Goal: Task Accomplishment & Management: Complete application form

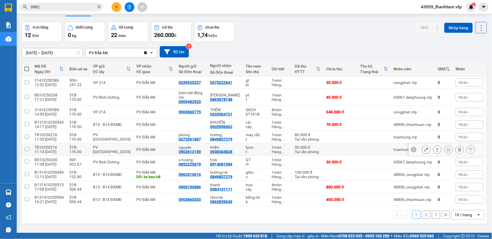
scroll to position [26, 0]
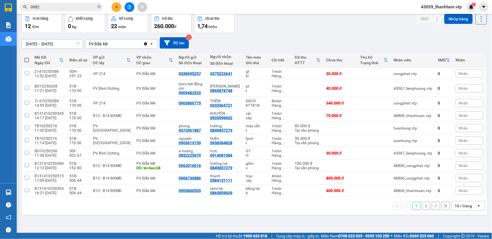
click at [467, 206] on div "10 / trang" at bounding box center [463, 206] width 17 height 6
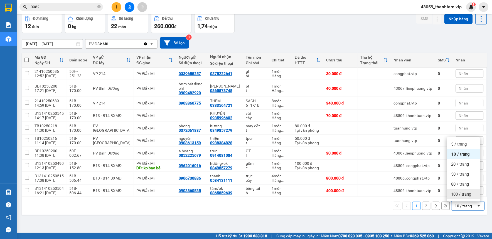
click at [462, 194] on span "100 / trang" at bounding box center [461, 195] width 20 height 6
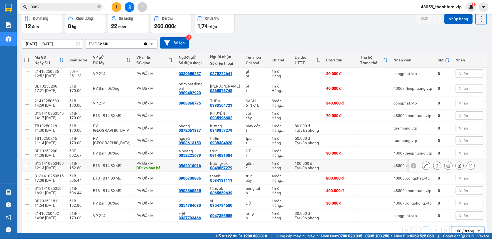
scroll to position [38, 0]
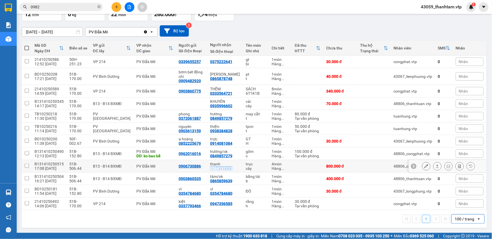
copy div "0584131111"
drag, startPoint x: 229, startPoint y: 168, endPoint x: 208, endPoint y: 171, distance: 22.1
click at [208, 171] on td "thanh 0584131111" at bounding box center [225, 166] width 36 height 13
checkbox input "true"
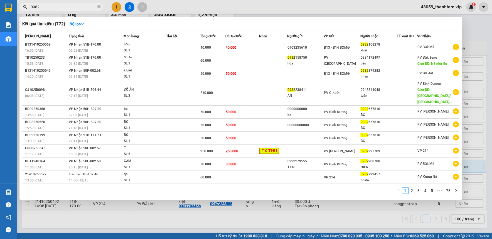
drag, startPoint x: 73, startPoint y: 5, endPoint x: 45, endPoint y: 6, distance: 28.1
click at [47, 6] on input "0982" at bounding box center [64, 7] width 66 height 6
drag, startPoint x: 45, startPoint y: 6, endPoint x: 23, endPoint y: 9, distance: 21.9
click at [23, 9] on div "0982" at bounding box center [54, 7] width 108 height 8
paste input "584131111"
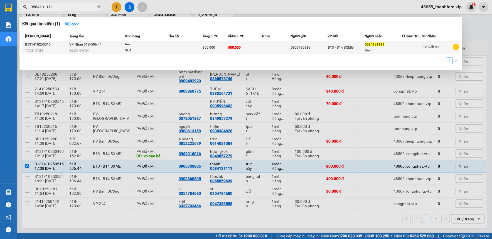
type input "0584131111"
click at [134, 50] on div "SL: 4" at bounding box center [146, 51] width 42 height 6
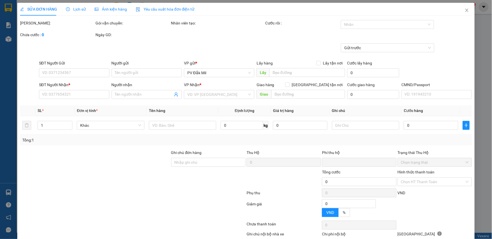
type input "40.000"
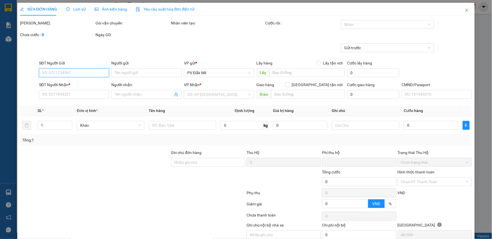
type input "0906730886"
type input "0584131111"
type input "thanh"
type input "0"
type input "800.000"
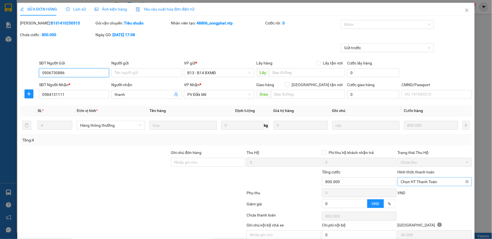
click at [410, 185] on span "Chọn HT Thanh Toán" at bounding box center [435, 182] width 68 height 8
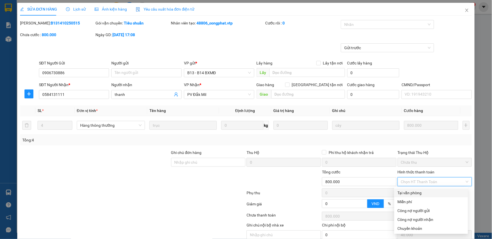
click at [410, 196] on div "Tại văn phòng" at bounding box center [430, 193] width 67 height 6
type input "0"
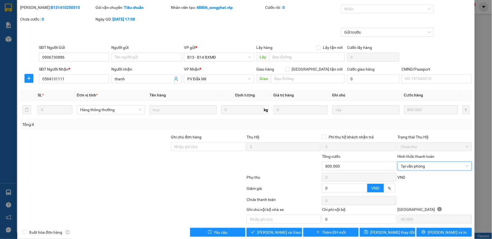
scroll to position [24, 0]
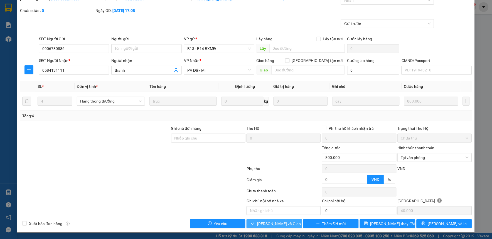
click at [260, 223] on span "[PERSON_NAME] và Giao hàng" at bounding box center [283, 224] width 53 height 6
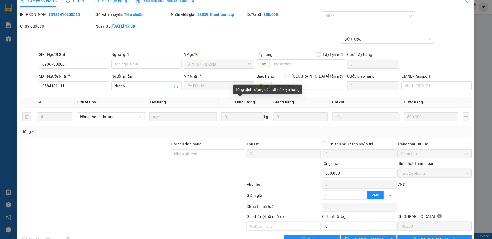
scroll to position [0, 0]
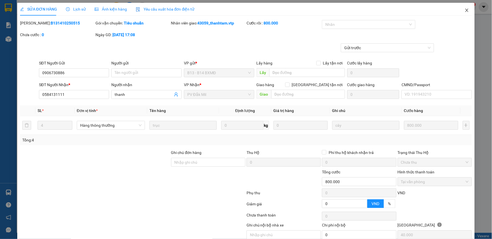
click at [465, 13] on icon "close" at bounding box center [467, 10] width 4 height 4
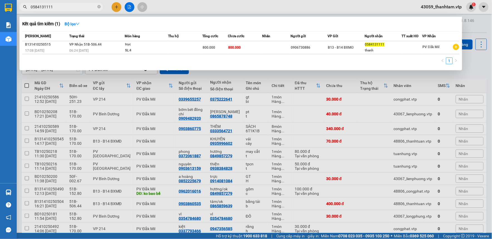
drag, startPoint x: 70, startPoint y: 7, endPoint x: 15, endPoint y: 7, distance: 54.8
click at [14, 7] on section "Kết quả tìm kiếm ( 1 ) Bộ lọc Mã ĐH Trạng thái Món hàng Thu hộ Tổng cước Chưa c…" at bounding box center [246, 119] width 492 height 239
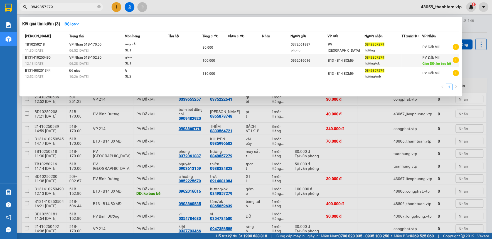
type input "0849857279"
click at [209, 63] on div "100.000" at bounding box center [214, 61] width 25 height 6
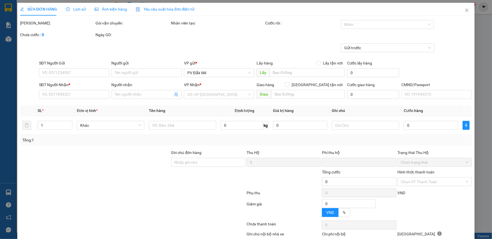
type input "5.000"
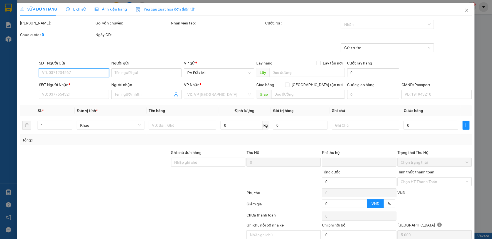
type input "0962016016"
type input "0849857279"
type input "hương/ok"
type input "ko bao bể"
type input "0"
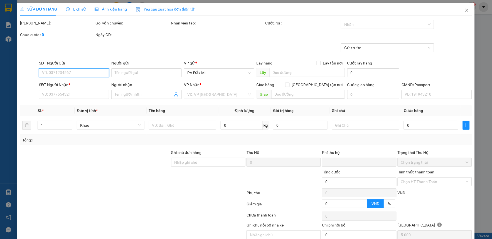
type input "100.000"
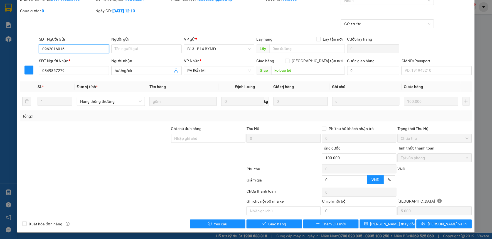
scroll to position [24, 0]
click at [278, 225] on span "Giao hàng" at bounding box center [277, 224] width 18 height 6
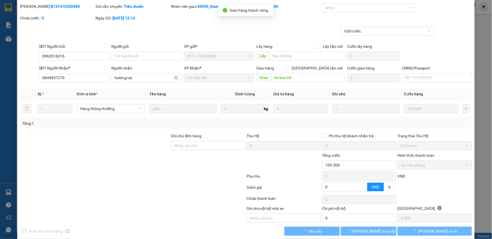
scroll to position [0, 0]
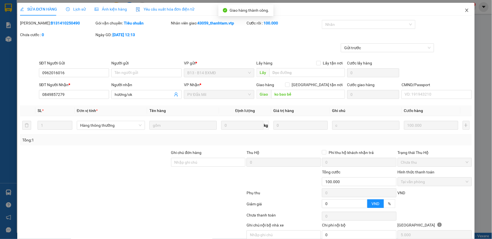
click at [465, 13] on icon "close" at bounding box center [467, 10] width 4 height 4
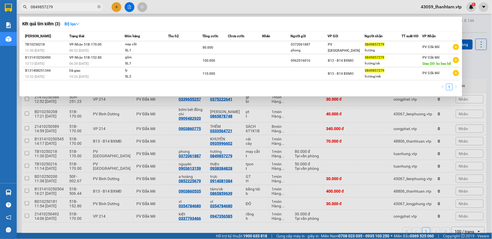
click at [58, 6] on input "0849857279" at bounding box center [64, 7] width 66 height 6
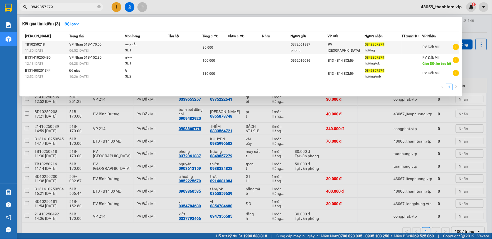
click at [138, 45] on div "may cắt" at bounding box center [146, 44] width 42 height 6
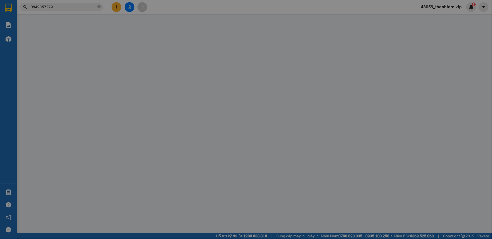
type input "0372061887"
type input "phong"
type input "0849857279"
type input "hương"
type input "0"
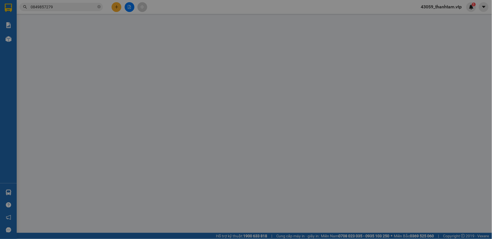
type input "80.000"
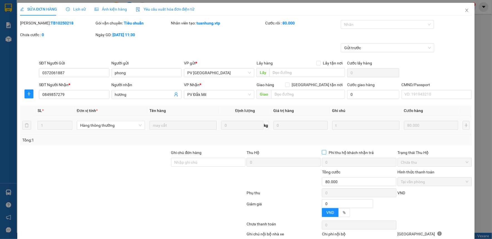
type input "4.000"
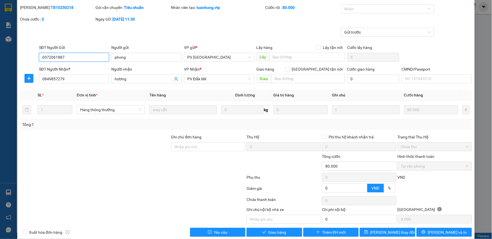
scroll to position [24, 0]
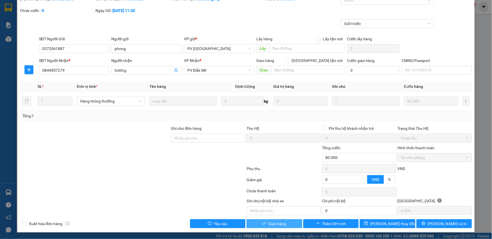
click at [284, 220] on button "Giao hàng" at bounding box center [274, 223] width 56 height 9
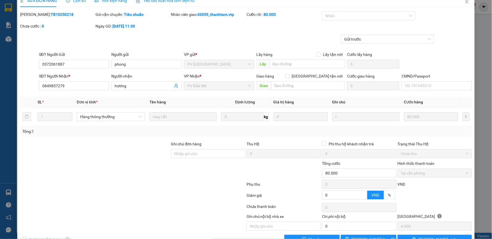
scroll to position [0, 0]
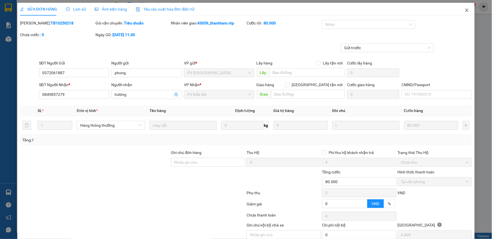
click at [465, 9] on icon "close" at bounding box center [467, 10] width 4 height 4
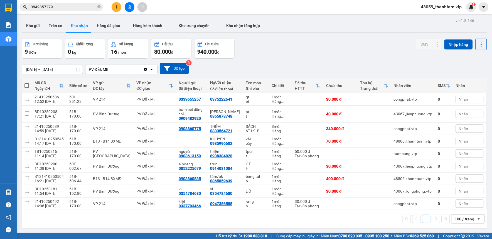
click at [304, 67] on div "10/10/2025 – 12/10/2025 Press the down arrow key to interact with the calendar …" at bounding box center [254, 68] width 465 height 11
click at [369, 57] on div "Đơn hàng 9 đơn Khối lượng 0 kg Số lượng 16 món Đã thu 80.000 đ Chưa thu 940.000…" at bounding box center [254, 49] width 465 height 20
click at [37, 27] on button "Kho gửi" at bounding box center [33, 25] width 23 height 13
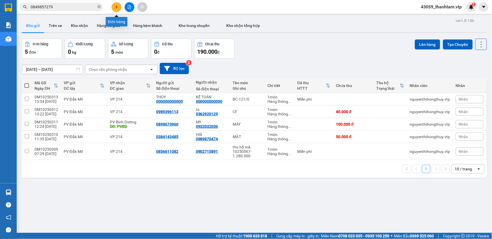
click at [117, 4] on button at bounding box center [117, 7] width 10 height 10
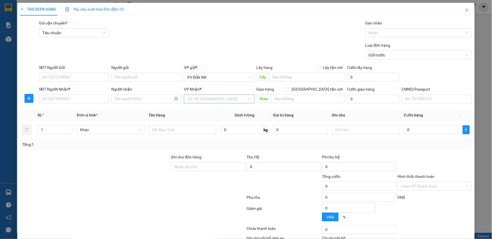
click at [211, 98] on input "search" at bounding box center [217, 99] width 60 height 8
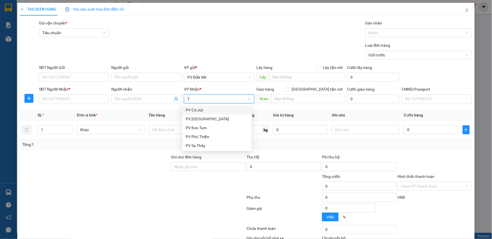
type input "TB"
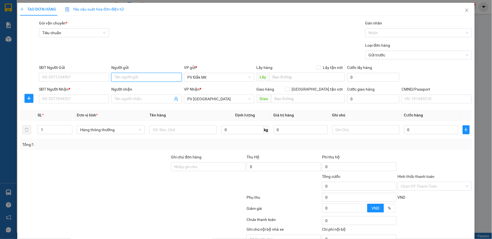
click at [143, 77] on input "Người gửi" at bounding box center [146, 77] width 70 height 9
type input "THỚI"
click at [140, 99] on div "thới - 0909459393" at bounding box center [145, 97] width 63 height 6
type input "0909459393"
type input "thới"
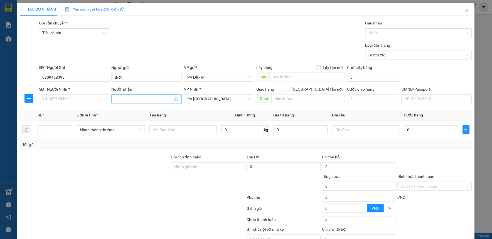
click at [146, 98] on input "Người nhận" at bounding box center [144, 99] width 58 height 6
type input "TUỆ"
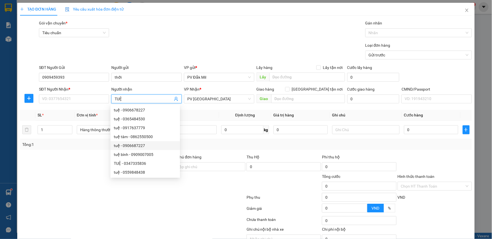
click at [149, 144] on div "tuệ - 0906687227" at bounding box center [145, 146] width 63 height 6
type input "0906687227"
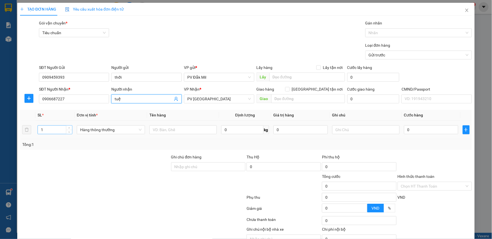
type input "tuệ"
click at [51, 131] on input "1" at bounding box center [55, 130] width 34 height 8
type input "2"
click at [171, 132] on input "text" at bounding box center [182, 129] width 67 height 9
type input "CF"
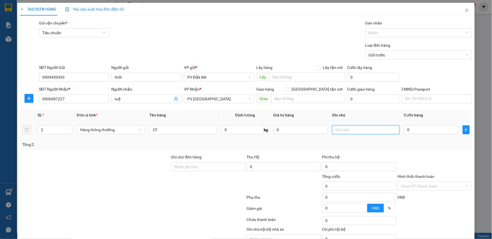
click at [340, 130] on input "text" at bounding box center [365, 129] width 67 height 9
type input "B"
click at [422, 130] on input "0" at bounding box center [431, 129] width 54 height 9
type input "1"
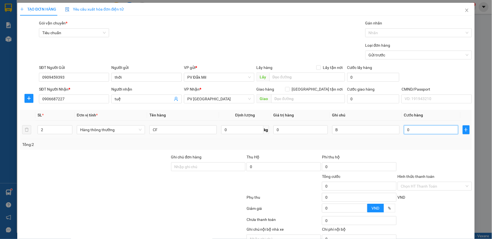
type input "1"
type input "10"
type input "100"
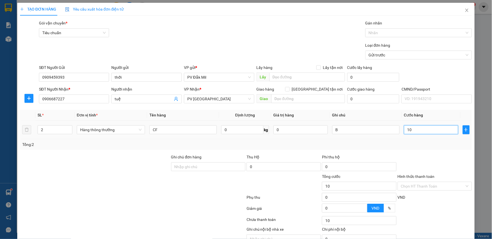
type input "100"
type input "1.000"
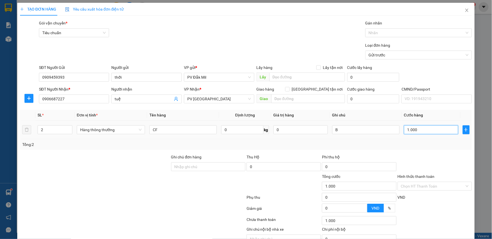
type input "10.000"
type input "100.000"
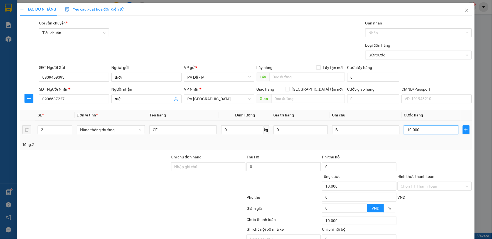
type input "100.000"
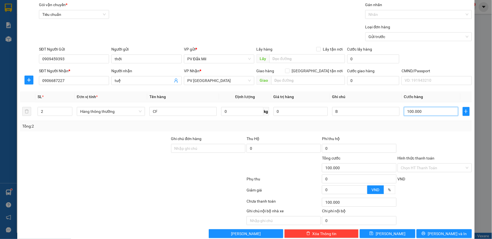
scroll to position [28, 0]
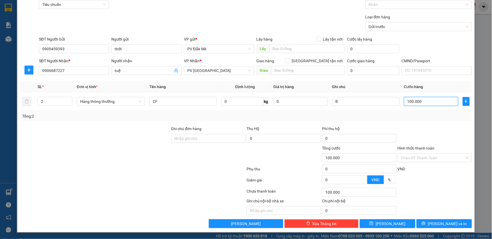
type input "100.000"
click at [419, 229] on div "TẠO ĐƠN HÀNG Yêu cầu xuất hóa đơn điện tử Transit Pickup Surcharge Ids Transit …" at bounding box center [245, 103] width 457 height 258
click at [421, 224] on button "[PERSON_NAME] và In" at bounding box center [444, 223] width 56 height 9
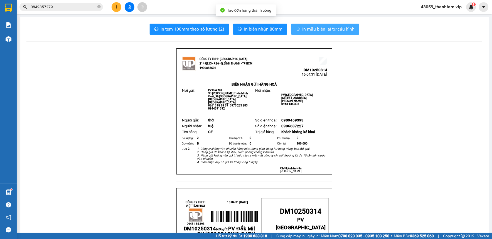
click at [293, 31] on button "In mẫu biên lai tự cấu hình" at bounding box center [325, 29] width 68 height 11
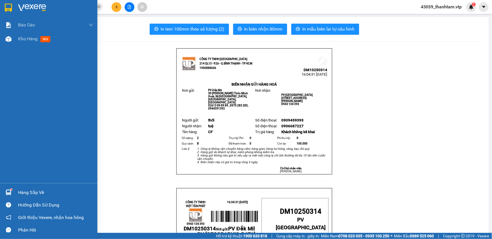
click at [9, 7] on img at bounding box center [8, 8] width 7 height 8
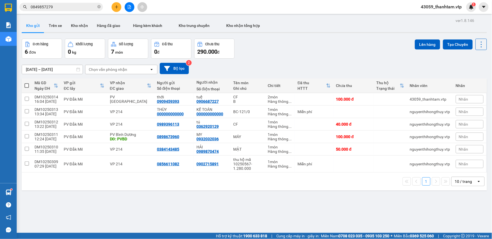
click at [311, 60] on div "[DATE] – [DATE] Press the down arrow key to interact with the calendar and sele…" at bounding box center [254, 69] width 465 height 20
click at [79, 28] on button "Kho nhận" at bounding box center [79, 25] width 26 height 13
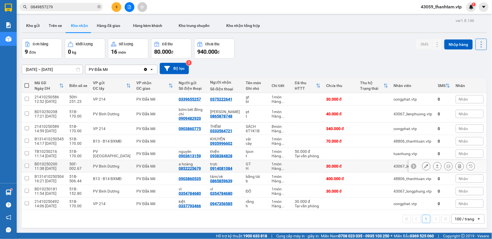
click at [424, 167] on icon at bounding box center [426, 166] width 4 height 4
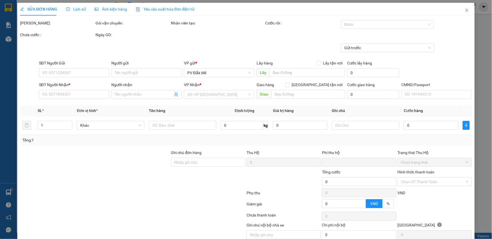
type input "1.500"
type input "0852225679"
type input "a hoàng"
type input "0914081084"
type input "trực"
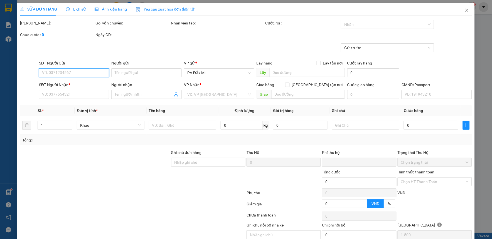
type input "0"
type input "30.000"
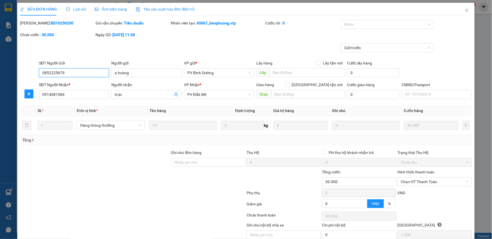
scroll to position [24, 0]
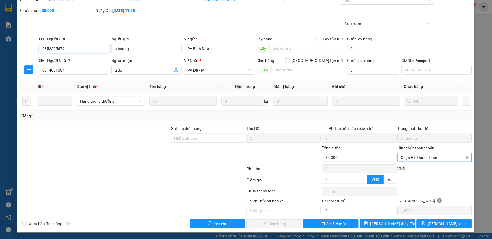
click at [426, 157] on span "Chọn HT Thanh Toán" at bounding box center [435, 158] width 68 height 8
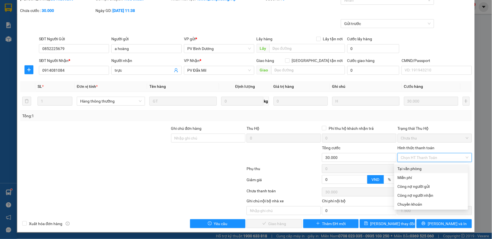
click at [427, 168] on div "Tại văn phòng" at bounding box center [430, 169] width 67 height 6
type input "0"
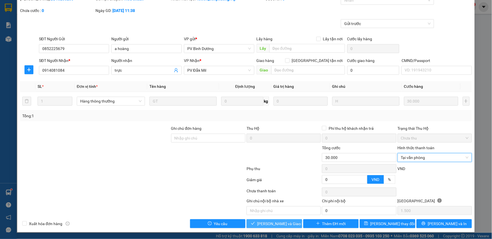
click at [281, 227] on span "[PERSON_NAME] và Giao hàng" at bounding box center [283, 224] width 53 height 6
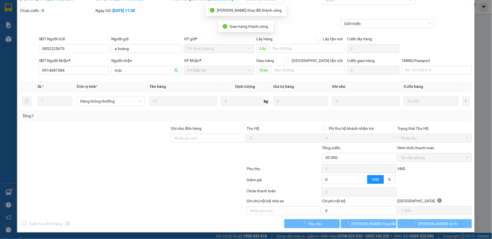
scroll to position [0, 0]
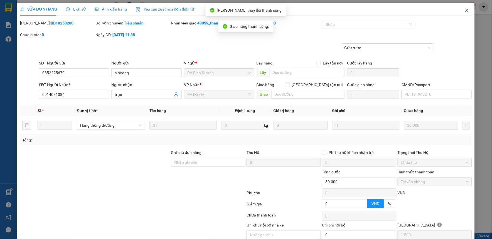
click at [465, 12] on icon "close" at bounding box center [467, 10] width 4 height 4
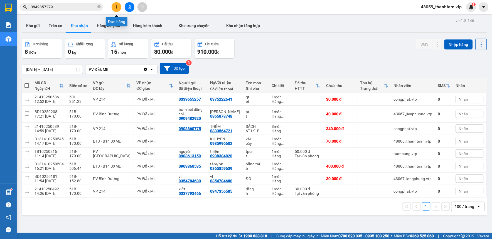
click at [115, 6] on icon "plus" at bounding box center [117, 7] width 4 height 4
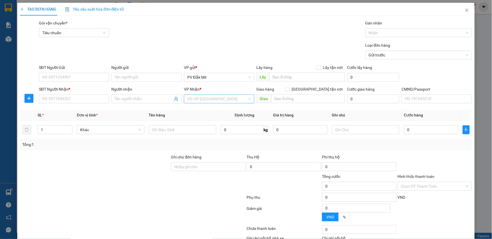
click at [218, 100] on input "search" at bounding box center [217, 99] width 60 height 8
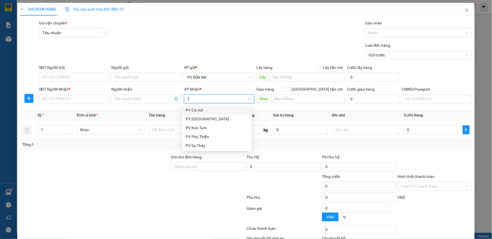
type input "TB"
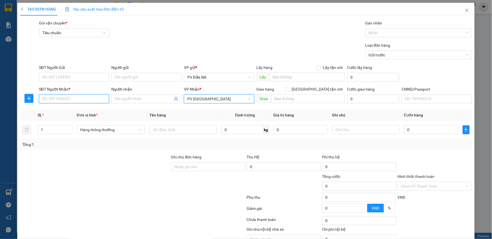
drag, startPoint x: 63, startPoint y: 102, endPoint x: 93, endPoint y: 98, distance: 30.6
click at [63, 102] on input "SĐT Người Nhận *" at bounding box center [74, 99] width 70 height 9
type input "0906732655"
click at [93, 108] on div "0906732655 - nghi" at bounding box center [73, 110] width 63 height 6
type input "nghi"
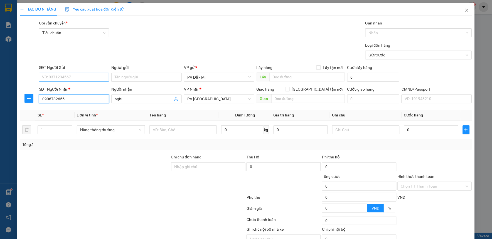
type input "0906732655"
click at [89, 79] on input "SĐT Người Gửi" at bounding box center [74, 77] width 70 height 9
click at [85, 87] on div "0962384589 - thúy" at bounding box center [73, 88] width 63 height 6
type input "0962384589"
type input "thúy"
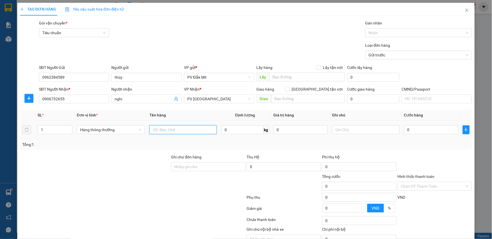
click at [171, 127] on input "text" at bounding box center [182, 129] width 67 height 9
type input "LẠNH"
click at [369, 127] on input "text" at bounding box center [365, 129] width 67 height 9
type input "[GEOGRAPHIC_DATA]"
click at [429, 133] on input "0" at bounding box center [431, 129] width 54 height 9
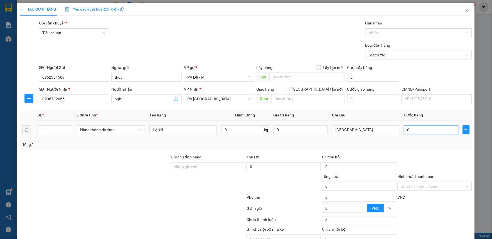
type input "3"
type input "30"
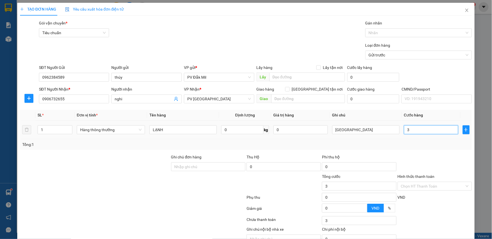
type input "30"
type input "300"
type input "3.000"
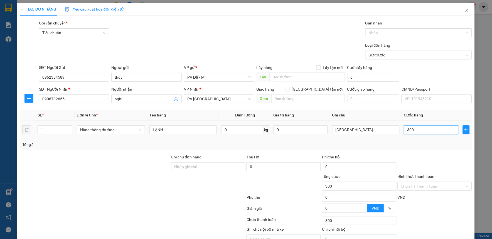
type input "3.000"
type input "30.000"
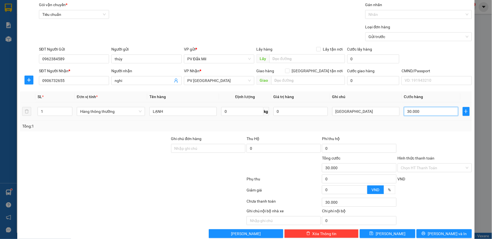
scroll to position [28, 0]
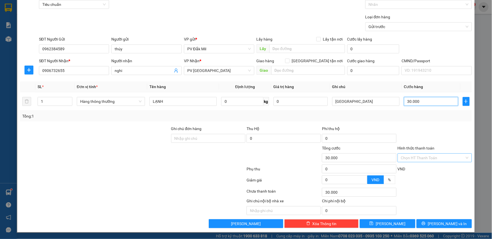
type input "30.000"
click at [431, 162] on input "Hình thức thanh toán" at bounding box center [433, 158] width 64 height 8
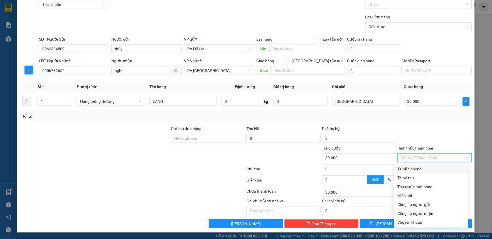
click at [424, 170] on div "Tại văn phòng" at bounding box center [430, 169] width 67 height 6
type input "0"
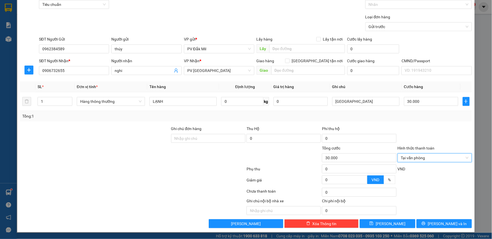
click at [432, 135] on div at bounding box center [434, 135] width 75 height 19
click at [446, 227] on span "[PERSON_NAME] và In" at bounding box center [447, 224] width 39 height 6
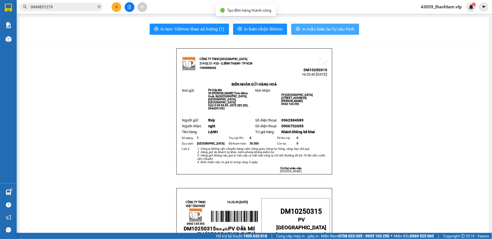
click at [322, 34] on button "In mẫu biên lai tự cấu hình" at bounding box center [325, 29] width 68 height 11
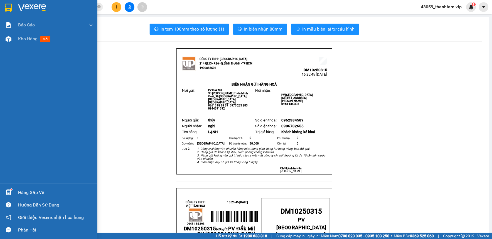
click at [9, 5] on img at bounding box center [8, 8] width 7 height 8
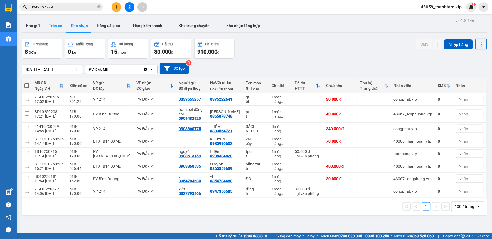
click at [29, 29] on button "Kho gửi" at bounding box center [33, 25] width 23 height 13
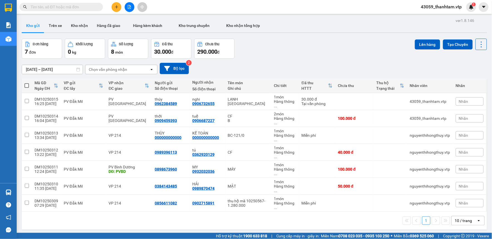
click at [117, 7] on icon "plus" at bounding box center [116, 7] width 3 height 0
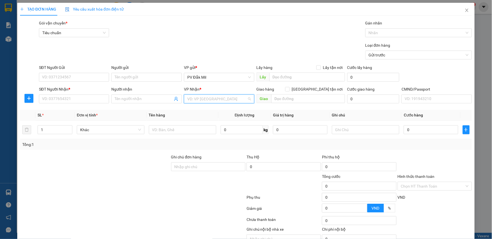
click at [227, 99] on input "search" at bounding box center [217, 99] width 60 height 8
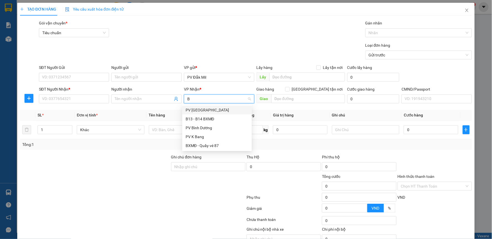
type input "BD"
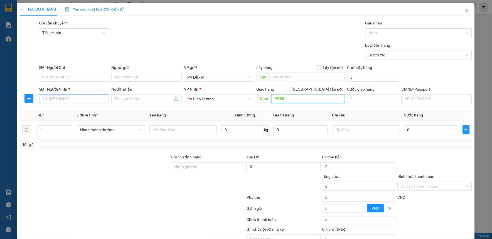
type input "PVBD"
click at [73, 99] on input "SĐT Người Nhận *" at bounding box center [74, 99] width 70 height 9
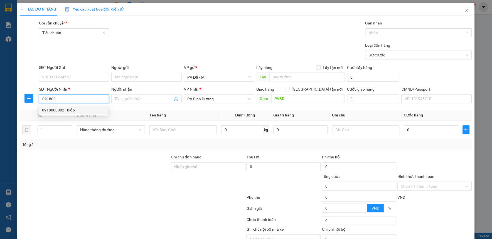
click at [88, 109] on div "0918000002 - hiệp" at bounding box center [73, 110] width 63 height 6
type input "0918000002"
type input "hiệp"
type input "pvbd"
type input "0918000002"
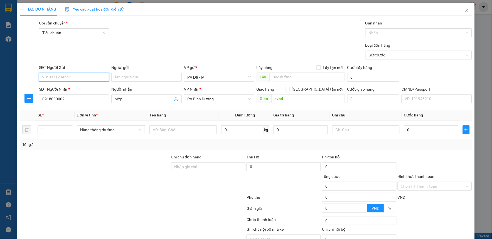
click at [83, 77] on input "SĐT Người Gửi" at bounding box center [74, 77] width 70 height 9
click at [81, 115] on div "0528078130 - vinh" at bounding box center [73, 115] width 63 height 6
type input "0528078130"
type input "vinh"
click at [189, 132] on input "text" at bounding box center [182, 129] width 67 height 9
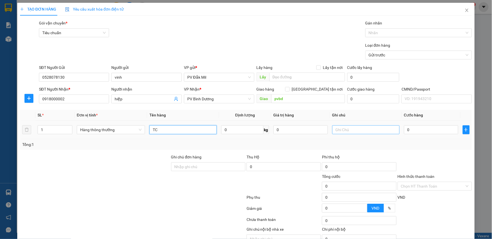
type input "TC"
click at [356, 130] on input "text" at bounding box center [365, 129] width 67 height 9
type input "XỌT"
click at [404, 131] on input "0" at bounding box center [431, 129] width 54 height 9
type input "4"
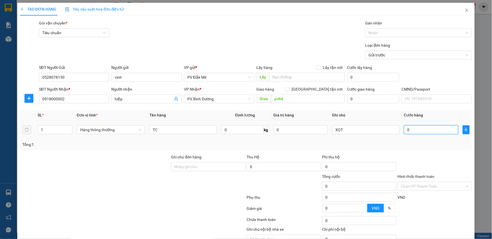
type input "4"
type input "40"
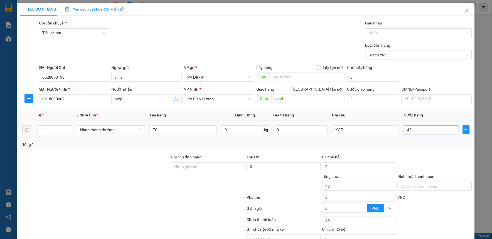
type input "400"
type input "4.000"
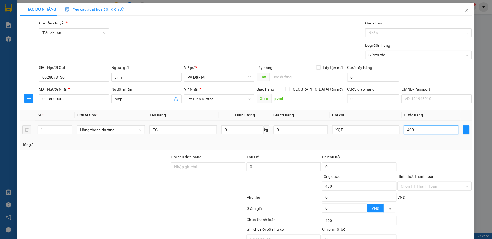
type input "4.000"
type input "40.000"
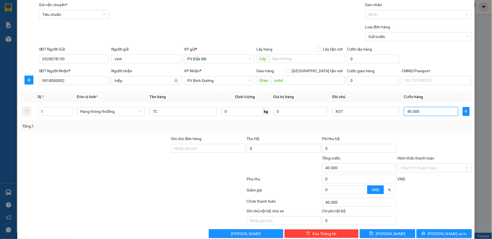
scroll to position [28, 0]
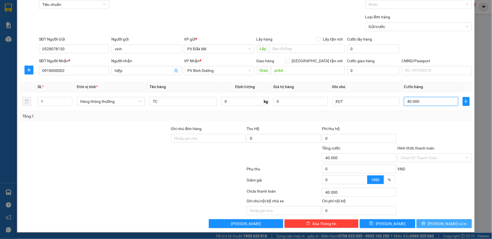
type input "40.000"
click at [437, 223] on span "[PERSON_NAME] và In" at bounding box center [447, 224] width 39 height 6
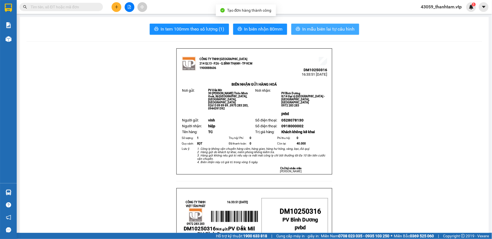
click at [329, 31] on span "In mẫu biên lai tự cấu hình" at bounding box center [328, 29] width 52 height 7
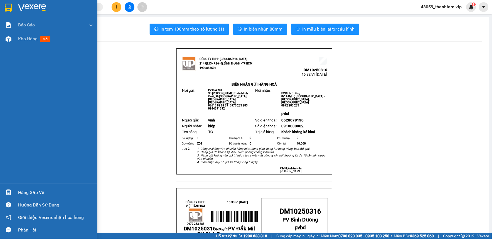
click at [8, 8] on img at bounding box center [8, 8] width 7 height 8
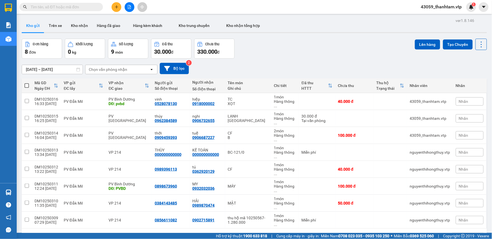
click at [250, 57] on div "Đơn hàng 8 đơn Khối lượng 0 kg Số lượng 9 món Đã thu 30.000 đ Chưa thu 330.000 …" at bounding box center [254, 49] width 465 height 20
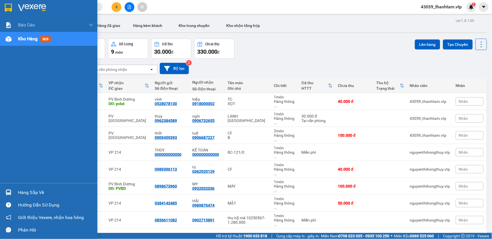
click at [9, 6] on img at bounding box center [8, 8] width 7 height 8
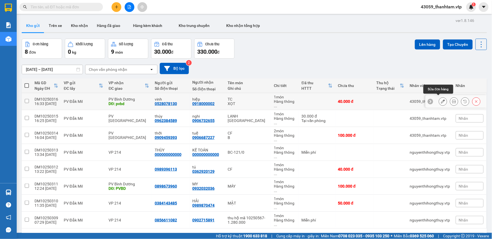
click at [441, 100] on icon at bounding box center [443, 102] width 4 height 4
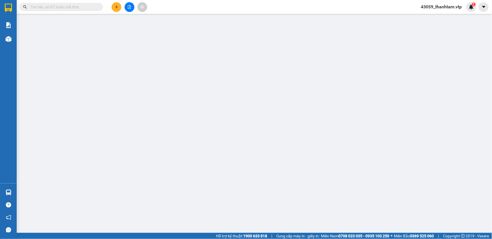
type input "0528078130"
type input "vinh"
type input "0918000002"
type input "hiệp"
type input "pvbd"
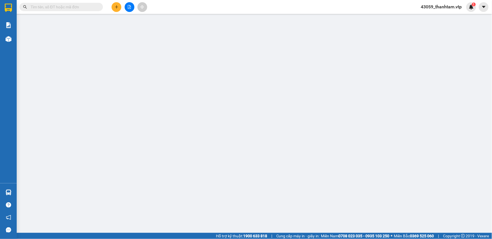
type input "0"
type input "40.000"
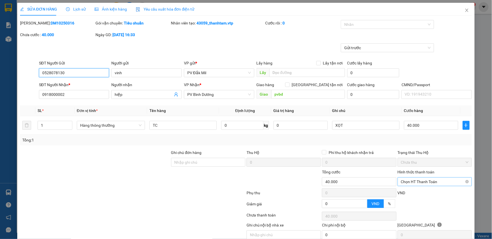
click at [434, 184] on span "Chọn HT Thanh Toán" at bounding box center [435, 182] width 68 height 8
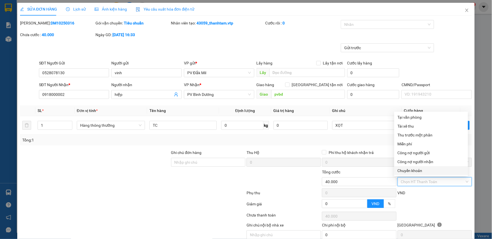
drag, startPoint x: 418, startPoint y: 171, endPoint x: 293, endPoint y: 157, distance: 125.8
click at [417, 171] on div "Chuyển khoản" at bounding box center [430, 171] width 67 height 6
type input "0"
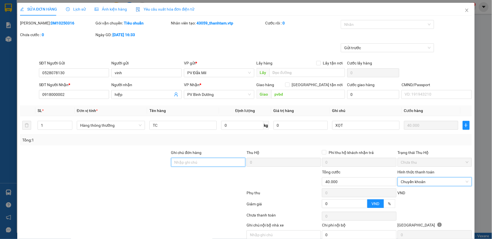
click at [206, 163] on input "Ghi chú đơn hàng" at bounding box center [208, 162] width 74 height 9
type input "D"
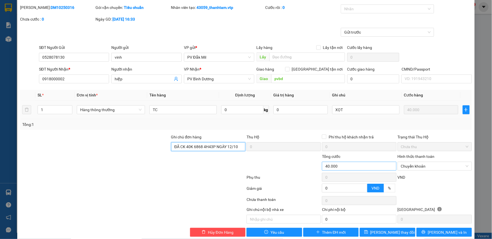
scroll to position [24, 0]
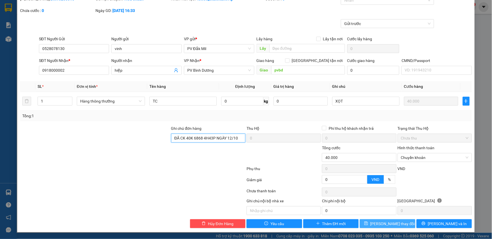
type input "ĐÃ CK 40K 6868 4H43P NGÀY 12/10"
click at [391, 223] on span "[PERSON_NAME] thay đổi" at bounding box center [392, 224] width 45 height 6
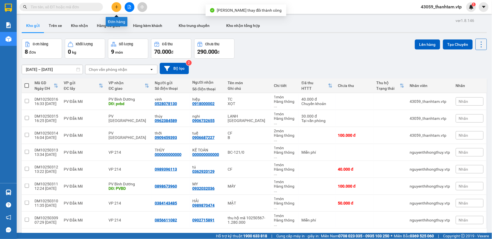
click at [113, 6] on button at bounding box center [117, 7] width 10 height 10
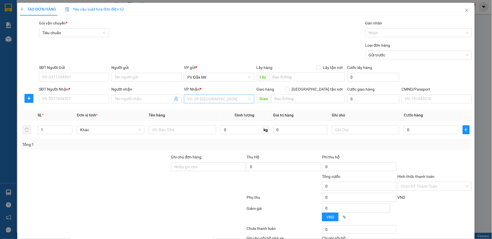
click at [211, 101] on input "search" at bounding box center [217, 99] width 60 height 8
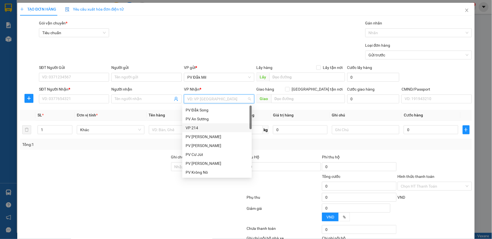
click at [205, 128] on div "VP 214" at bounding box center [217, 128] width 63 height 6
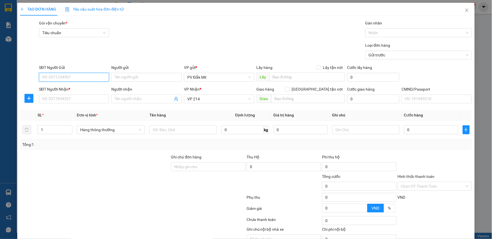
click at [86, 78] on input "SĐT Người Gửi" at bounding box center [74, 77] width 70 height 9
click at [83, 87] on div "0986644255 - huy" at bounding box center [73, 88] width 63 height 6
type input "0986644255"
type input "huy"
type input "0986644255"
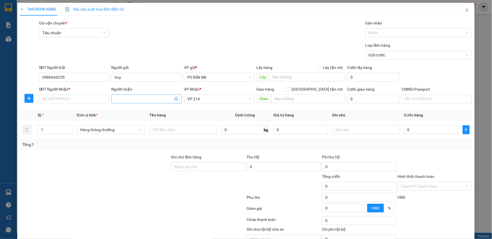
click at [120, 100] on input "Người nhận" at bounding box center [144, 99] width 58 height 6
click at [124, 98] on input "Người nhận" at bounding box center [144, 99] width 58 height 6
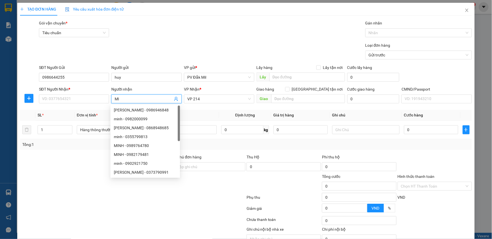
type input "M"
click at [76, 98] on input "SĐT Người Nhận *" at bounding box center [74, 99] width 70 height 9
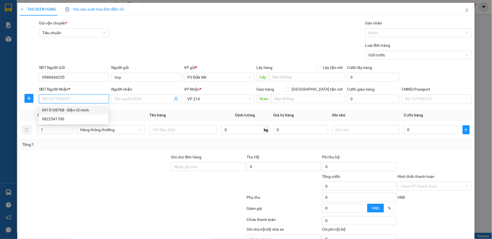
click at [77, 111] on div "0915108768 - điện tử minh" at bounding box center [73, 110] width 63 height 6
type input "0915108768"
type input "điện tử minh"
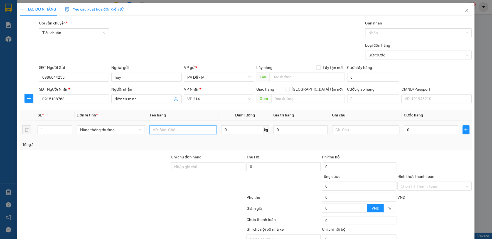
click at [182, 132] on input "text" at bounding box center [182, 129] width 67 height 9
type input "TIVI"
click at [340, 132] on input "text" at bounding box center [365, 129] width 67 height 9
type input "3"
type input "43 IN"
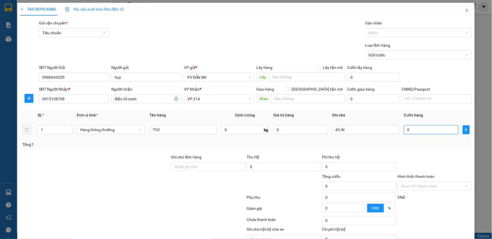
click at [411, 130] on input "0" at bounding box center [431, 129] width 54 height 9
type input "1"
type input "10"
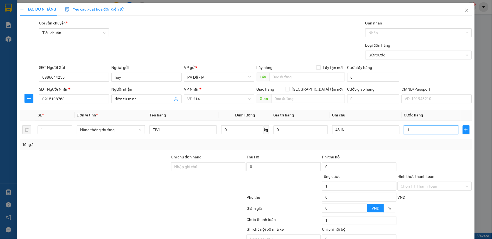
type input "10"
type input "100"
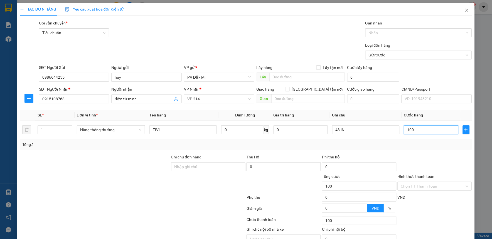
type input "1.000"
type input "10.000"
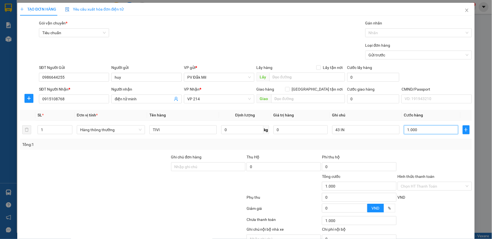
type input "10.000"
type input "100.000"
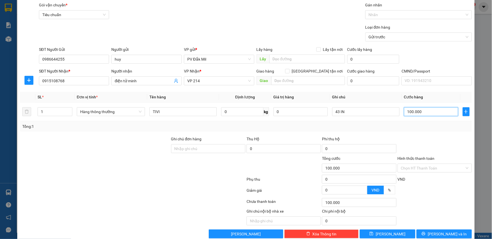
scroll to position [28, 0]
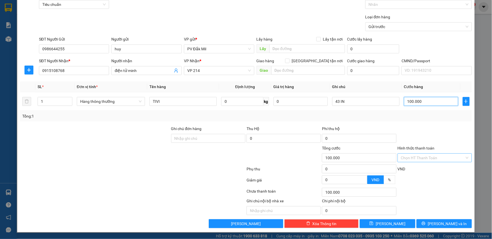
type input "100.000"
click at [415, 154] on input "Hình thức thanh toán" at bounding box center [433, 158] width 64 height 8
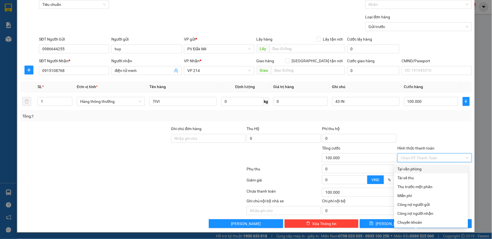
click at [416, 171] on div "Tại văn phòng" at bounding box center [430, 169] width 67 height 6
type input "0"
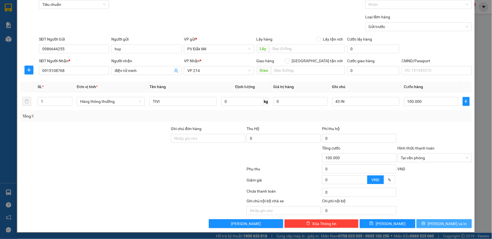
click at [434, 225] on button "[PERSON_NAME] và In" at bounding box center [444, 223] width 56 height 9
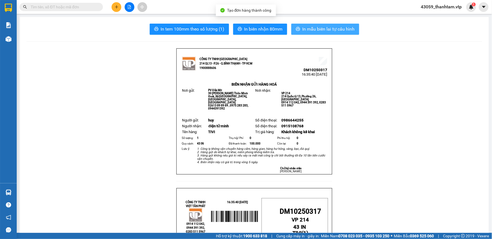
click at [308, 32] on span "In mẫu biên lai tự cấu hình" at bounding box center [328, 29] width 52 height 7
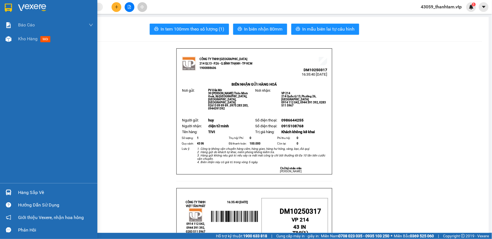
click at [5, 6] on img at bounding box center [8, 8] width 7 height 8
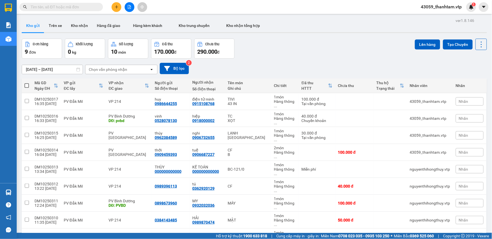
click at [302, 31] on div "Kho gửi Trên xe Kho nhận Hàng đã giao Hàng kèm khách Kho trung chuyển Kho nhận …" at bounding box center [254, 26] width 465 height 15
click at [121, 4] on button at bounding box center [117, 7] width 10 height 10
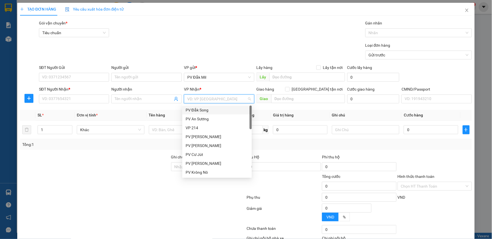
click at [233, 98] on input "search" at bounding box center [217, 99] width 60 height 8
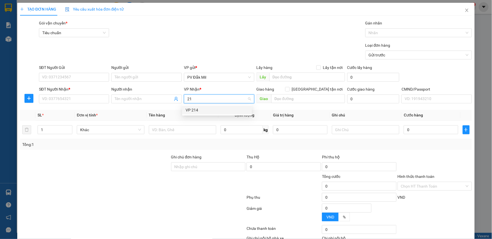
type input "214"
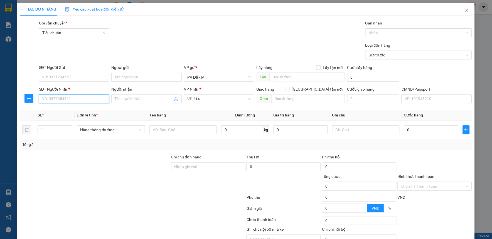
click at [85, 98] on input "SĐT Người Nhận *" at bounding box center [74, 99] width 70 height 9
type input "0918629152"
click at [127, 101] on input "Người nhận" at bounding box center [144, 99] width 58 height 6
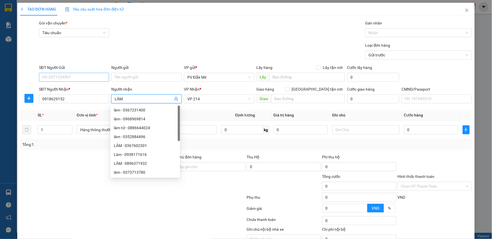
type input "LÂM"
click at [92, 77] on input "SĐT Người Gửi" at bounding box center [74, 77] width 70 height 9
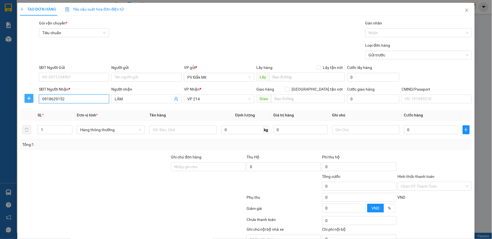
drag, startPoint x: 80, startPoint y: 99, endPoint x: 32, endPoint y: 101, distance: 48.2
click at [32, 101] on div "SĐT Người Nhận * 0918629152 0918629152 Người nhận LÂM VP Nhận * VP 214 Giao hàn…" at bounding box center [245, 95] width 453 height 19
click at [81, 78] on input "SĐT Người Gửi" at bounding box center [74, 77] width 70 height 9
type input "0948376625"
click at [137, 80] on input "Người gửi" at bounding box center [146, 77] width 70 height 9
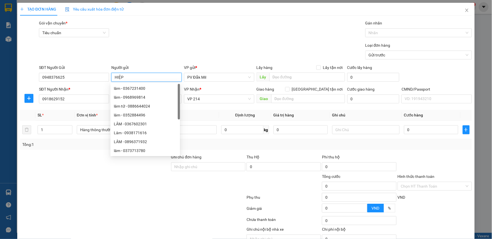
type input "HIỆP"
click at [192, 9] on div "TẠO ĐƠN HÀNG Yêu cầu xuất hóa đơn điện tử" at bounding box center [246, 9] width 452 height 13
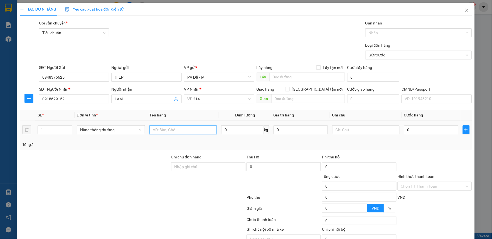
click at [197, 132] on input "text" at bounding box center [182, 129] width 67 height 9
type input "CF"
click at [371, 135] on div at bounding box center [365, 129] width 67 height 11
click at [377, 132] on input "text" at bounding box center [365, 129] width 67 height 9
type input "B"
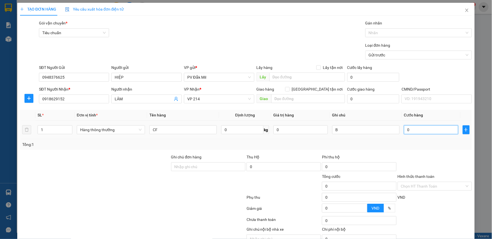
click at [429, 129] on input "0" at bounding box center [431, 129] width 54 height 9
type input "1"
type input "10"
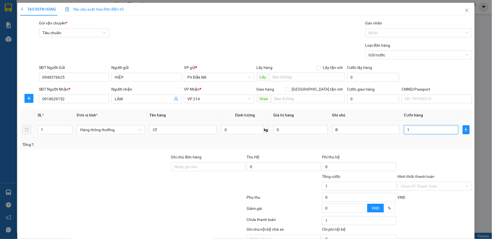
type input "10"
type input "100"
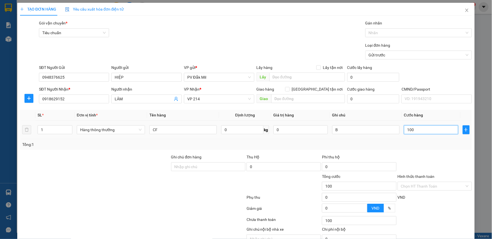
type input "1.000"
type input "10.000"
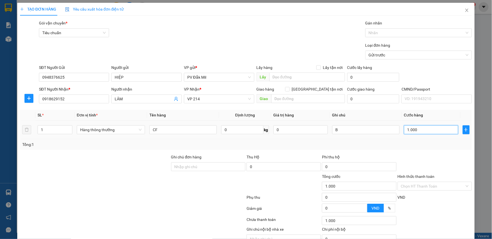
type input "10.000"
type input "100.000"
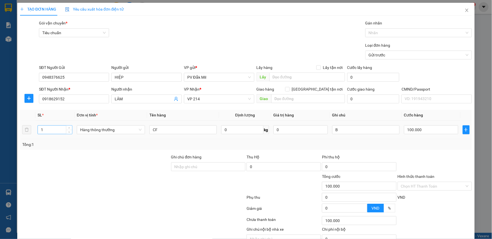
click at [40, 129] on input "1" at bounding box center [55, 130] width 34 height 8
click at [45, 130] on input "1" at bounding box center [55, 130] width 34 height 8
type input "2"
click at [403, 184] on input "Hình thức thanh toán" at bounding box center [433, 186] width 64 height 8
type input "0"
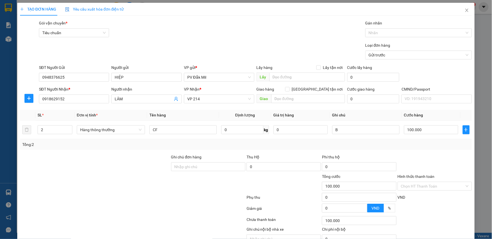
type input "0"
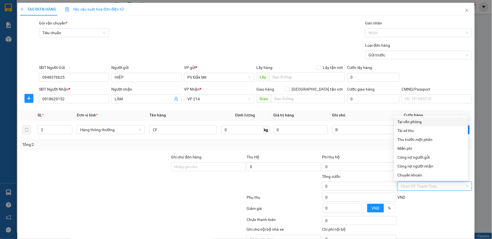
click at [407, 124] on div "Tại văn phòng" at bounding box center [430, 122] width 67 height 6
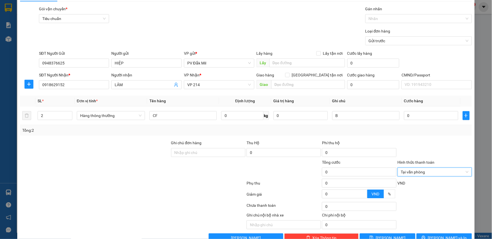
scroll to position [28, 0]
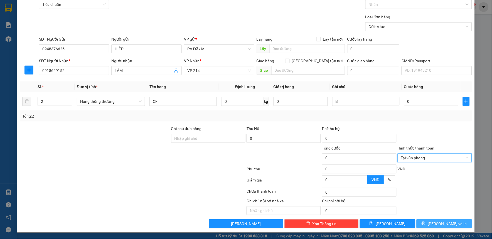
click at [434, 224] on button "[PERSON_NAME] và In" at bounding box center [444, 223] width 56 height 9
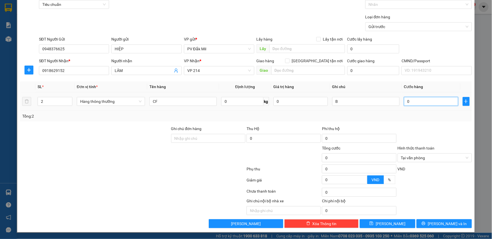
click at [410, 103] on input "0" at bounding box center [431, 101] width 54 height 9
type input "1"
type input "10"
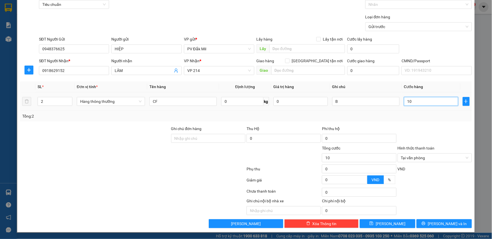
type input "100"
type input "1.000"
type input "10.000"
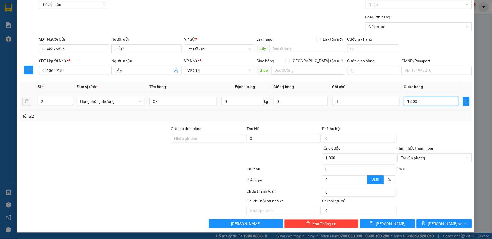
type input "10.000"
type input "100.000"
click at [429, 228] on button "[PERSON_NAME] và In" at bounding box center [444, 223] width 56 height 9
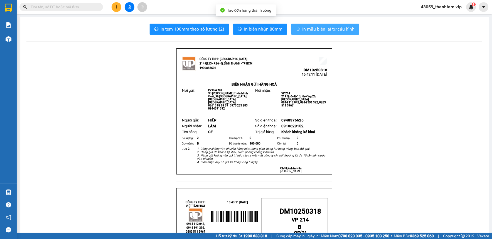
click at [319, 29] on span "In mẫu biên lai tự cấu hình" at bounding box center [328, 29] width 52 height 7
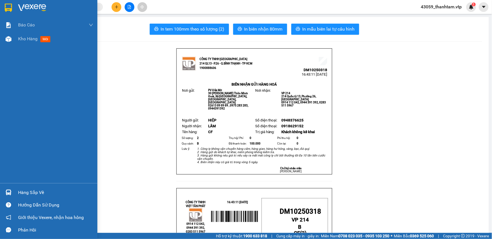
click at [6, 8] on img at bounding box center [8, 8] width 7 height 8
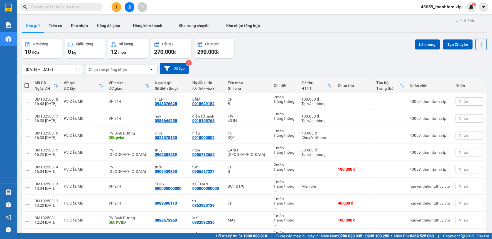
click at [118, 6] on icon "plus" at bounding box center [117, 7] width 4 height 4
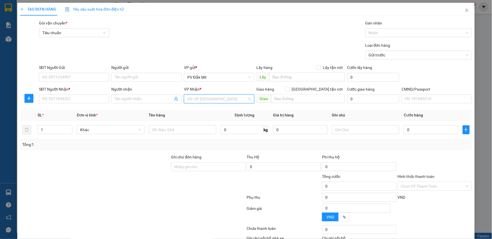
click at [201, 97] on input "search" at bounding box center [217, 99] width 60 height 8
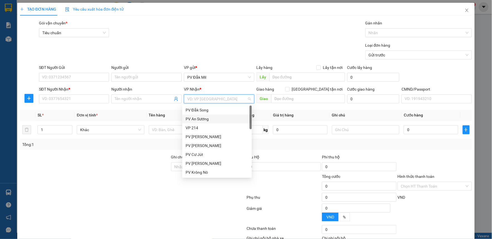
click at [198, 120] on div "PV An Sương" at bounding box center [217, 119] width 63 height 6
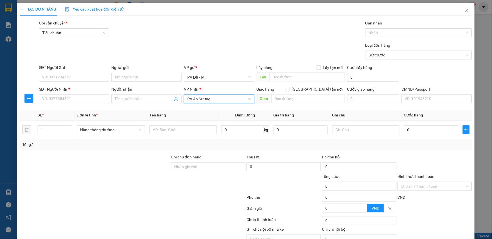
click at [194, 97] on span "PV An Sương" at bounding box center [219, 99] width 64 height 8
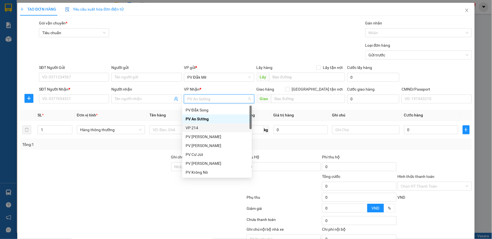
click at [196, 127] on div "VP 214" at bounding box center [217, 128] width 63 height 6
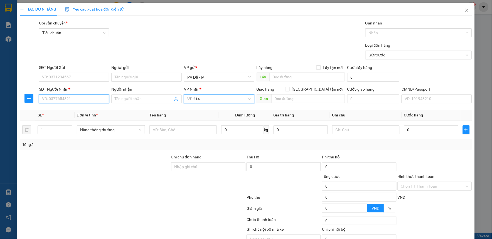
click at [93, 98] on input "SĐT Người Nhận *" at bounding box center [74, 99] width 70 height 9
click at [90, 110] on div "0909053848 - sơ hiệp" at bounding box center [73, 110] width 63 height 6
type input "0909053848"
type input "sơ hiệp"
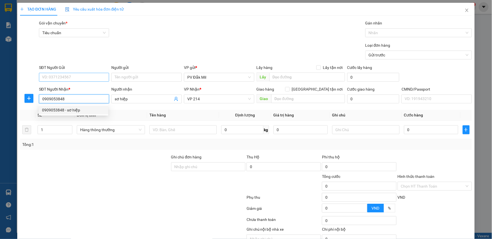
type input "0909053848"
click at [79, 80] on input "SĐT Người Gửi" at bounding box center [74, 77] width 70 height 9
click at [80, 97] on div "0936160105 - thủy" at bounding box center [73, 97] width 63 height 6
type input "0936160105"
type input "thủy"
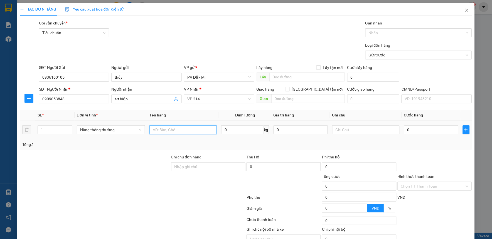
click at [181, 129] on input "text" at bounding box center [182, 129] width 67 height 9
type input "TC"
click at [337, 131] on input "text" at bounding box center [365, 129] width 67 height 9
type input "T ĂN"
click at [410, 132] on input "0" at bounding box center [431, 129] width 54 height 9
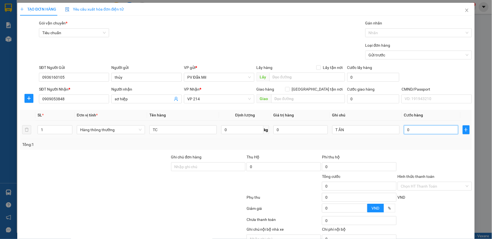
type input "5"
type input "50"
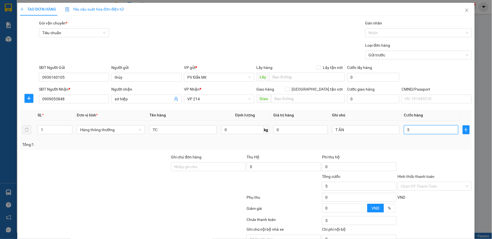
type input "50"
type input "500"
type input "5.000"
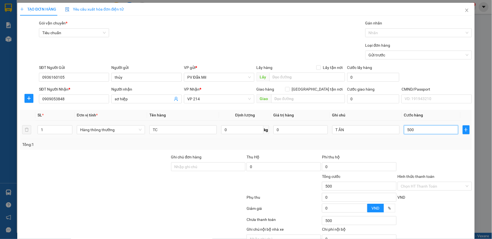
type input "5.000"
type input "50.000"
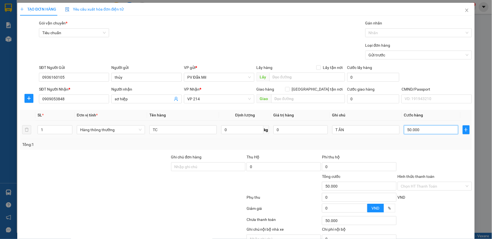
scroll to position [28, 0]
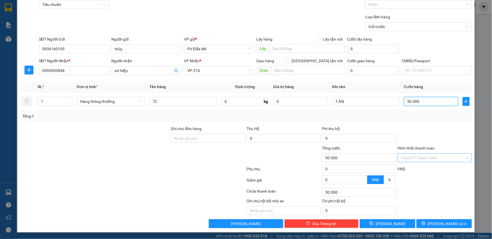
type input "50.000"
click at [412, 161] on input "Hình thức thanh toán" at bounding box center [433, 158] width 64 height 8
drag, startPoint x: 344, startPoint y: 102, endPoint x: 330, endPoint y: 102, distance: 13.6
click at [332, 102] on input "T ĂN" at bounding box center [365, 101] width 67 height 9
type input "B"
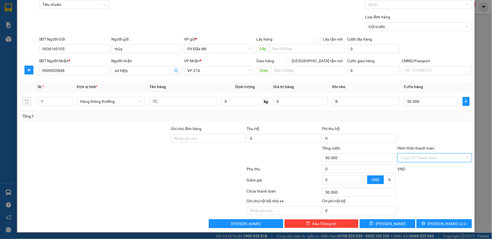
click at [426, 159] on input "Hình thức thanh toán" at bounding box center [433, 158] width 64 height 8
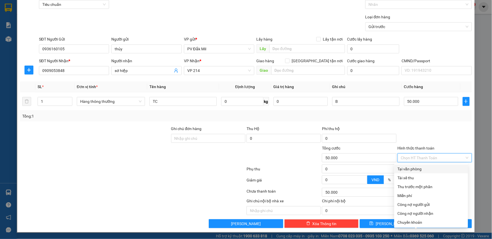
click at [425, 169] on div "Tại văn phòng" at bounding box center [430, 169] width 67 height 6
type input "0"
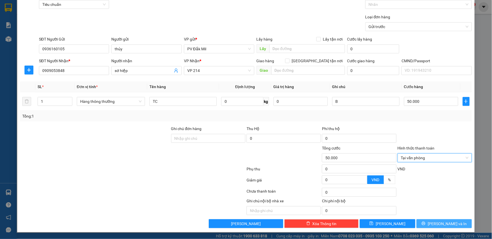
click at [435, 221] on span "[PERSON_NAME] và In" at bounding box center [447, 224] width 39 height 6
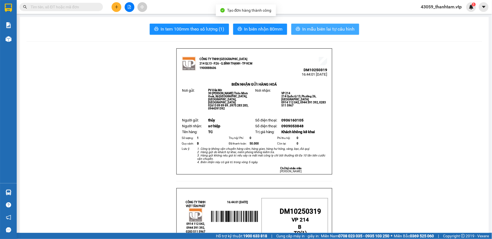
click at [329, 28] on span "In mẫu biên lai tự cấu hình" at bounding box center [328, 29] width 52 height 7
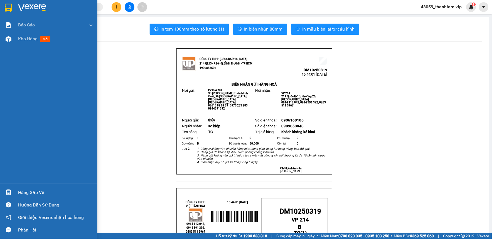
click at [13, 4] on div at bounding box center [9, 8] width 10 height 10
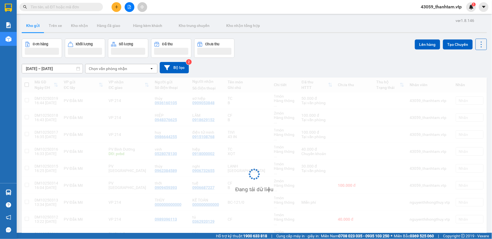
click at [259, 53] on div "Đơn hàng Khối lượng Số lượng Đã thu Chưa thu Lên hàng Tạo Chuyến" at bounding box center [254, 48] width 465 height 19
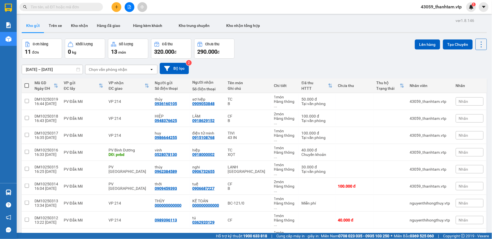
click at [254, 44] on div "Đơn hàng 11 đơn Khối lượng 0 kg Số lượng 13 món Đã thu 320.000 đ Chưa thu 290.0…" at bounding box center [254, 49] width 465 height 20
click at [262, 56] on div "Đơn hàng 11 đơn Khối lượng 0 kg Số lượng 13 món Đã thu 320.000 đ Chưa thu 290.0…" at bounding box center [254, 49] width 465 height 20
click at [116, 6] on icon "plus" at bounding box center [116, 6] width 0 height 3
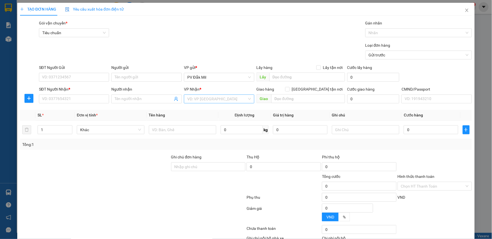
click at [209, 99] on input "search" at bounding box center [217, 99] width 60 height 8
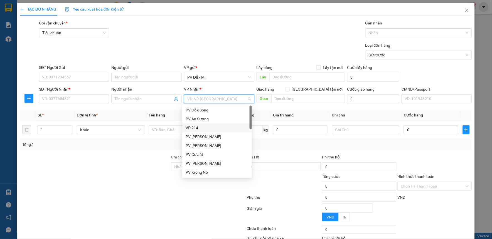
click at [208, 129] on div "VP 214" at bounding box center [217, 128] width 63 height 6
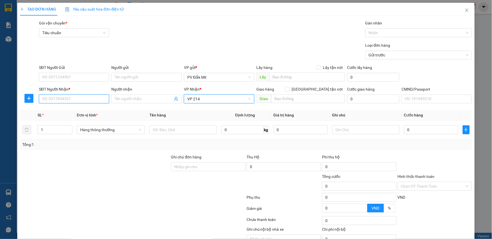
click at [63, 97] on input "SĐT Người Nhận *" at bounding box center [74, 99] width 70 height 9
type input "0"
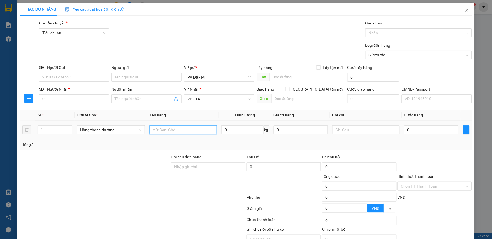
click at [169, 126] on input "text" at bounding box center [182, 129] width 67 height 9
type input "T ĂN"
click at [353, 132] on input "text" at bounding box center [365, 129] width 67 height 9
type input "[GEOGRAPHIC_DATA]"
click at [412, 129] on input "0" at bounding box center [431, 129] width 54 height 9
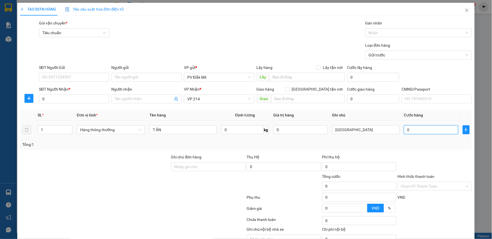
type input "5"
type input "50"
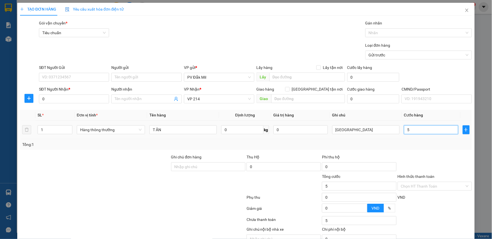
type input "50"
type input "500"
type input "5.000"
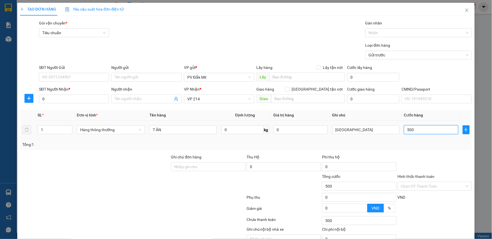
type input "5.000"
type input "50.000"
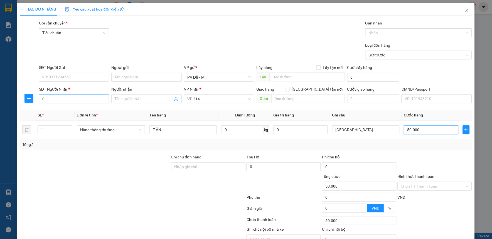
type input "50.000"
click at [62, 99] on input "0" at bounding box center [74, 99] width 70 height 9
type input "0373301347"
click at [68, 76] on input "SĐT Người Gửi" at bounding box center [74, 77] width 70 height 9
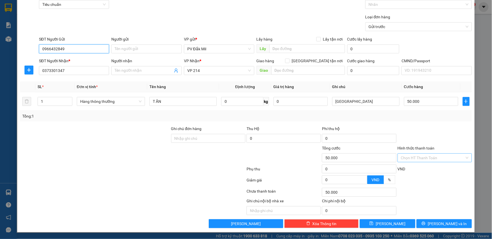
type input "0966432849"
click at [408, 158] on input "Hình thức thanh toán" at bounding box center [433, 158] width 64 height 8
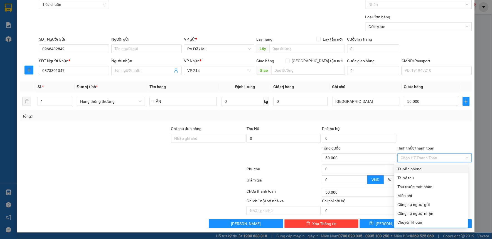
click at [411, 169] on div "Tại văn phòng" at bounding box center [430, 169] width 67 height 6
type input "0"
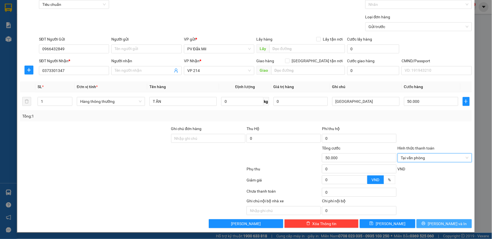
click at [442, 223] on span "[PERSON_NAME] và In" at bounding box center [447, 224] width 39 height 6
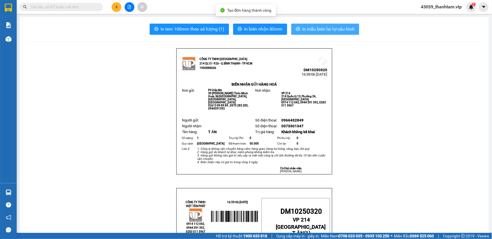
click at [302, 31] on span "In mẫu biên lai tự cấu hình" at bounding box center [328, 29] width 52 height 7
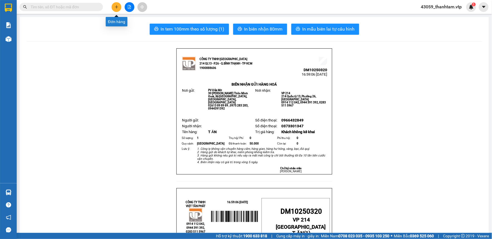
click at [117, 9] on button at bounding box center [117, 7] width 10 height 10
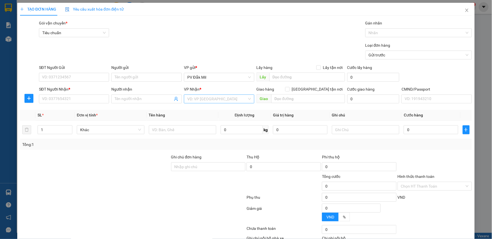
click at [210, 97] on input "search" at bounding box center [217, 99] width 60 height 8
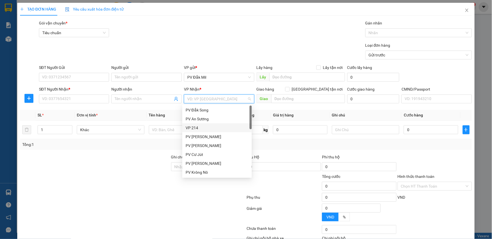
click at [213, 129] on div "VP 214" at bounding box center [217, 128] width 63 height 6
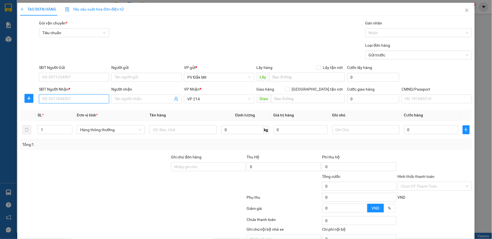
click at [88, 101] on input "SĐT Người Nhận *" at bounding box center [74, 99] width 70 height 9
click at [190, 102] on span "VP 214" at bounding box center [219, 99] width 64 height 8
type input "0"
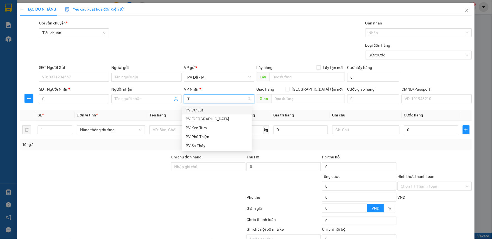
type input "TB"
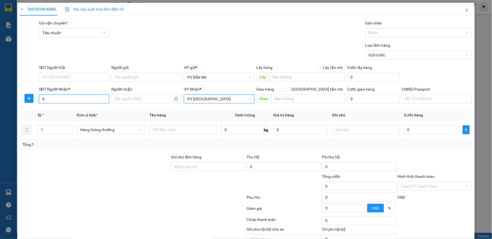
click at [88, 102] on input "0" at bounding box center [74, 99] width 70 height 9
click at [308, 99] on input "text" at bounding box center [308, 98] width 74 height 9
type input "D"
type input "ĐỒ DỄ VỠ NHẸ TAY"
click at [69, 99] on input "0" at bounding box center [74, 99] width 70 height 9
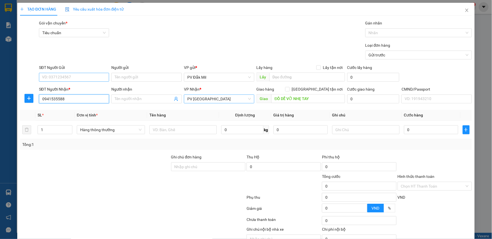
type input "0941535588"
click at [69, 77] on input "SĐT Người Gửi" at bounding box center [74, 77] width 70 height 9
type input "0941430606"
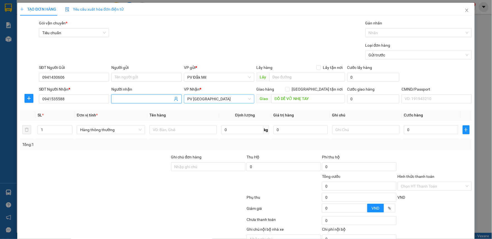
click at [133, 100] on input "Người nhận" at bounding box center [144, 99] width 58 height 6
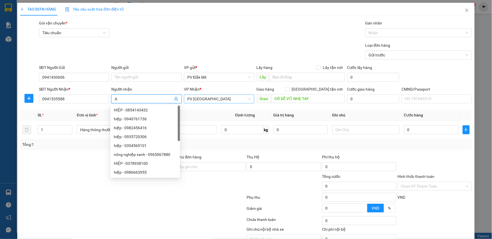
type input "A"
type input "ÂU"
click at [224, 17] on div "TẠO ĐƠN HÀNG Yêu cầu xuất hóa đơn điện tử Transit Pickup Surcharge Ids Transit …" at bounding box center [246, 130] width 452 height 254
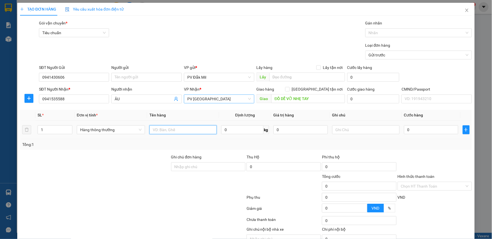
click at [196, 132] on input "text" at bounding box center [182, 129] width 67 height 9
type input "MÁY PHA CF"
click at [357, 132] on input "text" at bounding box center [365, 129] width 67 height 9
type input "THÙNG"
click at [435, 132] on input "0" at bounding box center [431, 129] width 54 height 9
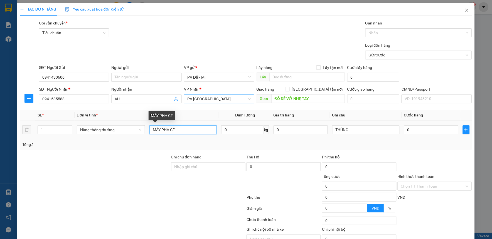
click at [184, 130] on input "MÁY PHA CF" at bounding box center [182, 129] width 67 height 9
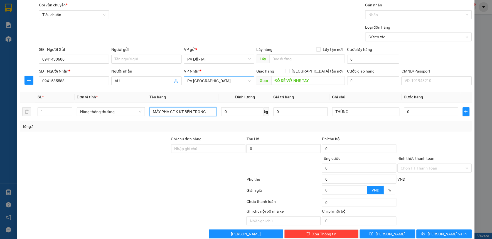
scroll to position [28, 0]
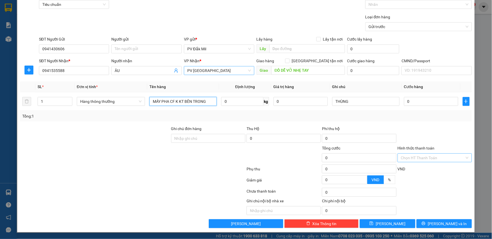
type input "MÁY PHA CF K KT BÊN TRONG"
click at [441, 162] on input "Hình thức thanh toán" at bounding box center [433, 158] width 64 height 8
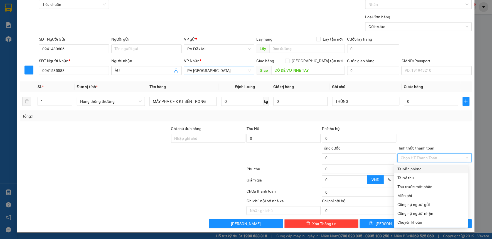
click at [433, 168] on div "Tại văn phòng" at bounding box center [430, 169] width 67 height 6
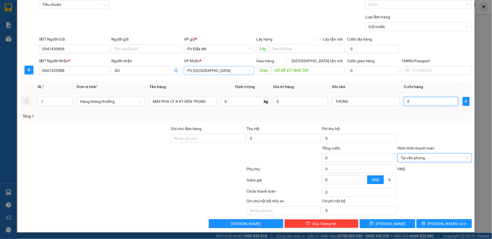
click at [412, 99] on input "0" at bounding box center [431, 101] width 54 height 9
type input "1"
type input "15"
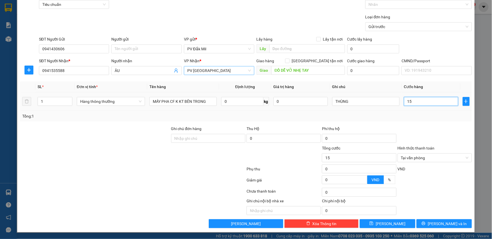
type input "150"
type input "1.500"
type input "15.000"
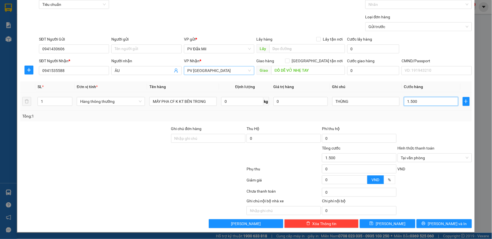
type input "15.000"
type input "150.000"
drag, startPoint x: 432, startPoint y: 223, endPoint x: 438, endPoint y: 224, distance: 5.9
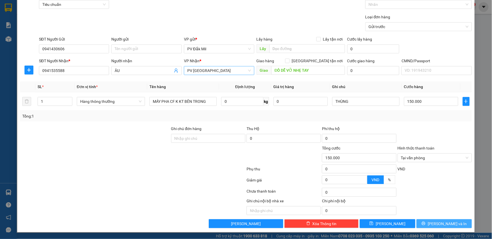
click at [425, 223] on icon "printer" at bounding box center [423, 224] width 4 height 4
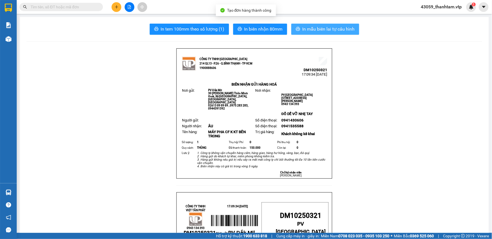
click at [296, 29] on icon "printer" at bounding box center [298, 29] width 4 height 4
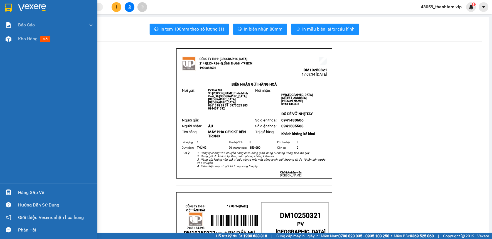
click at [6, 8] on img at bounding box center [8, 8] width 7 height 8
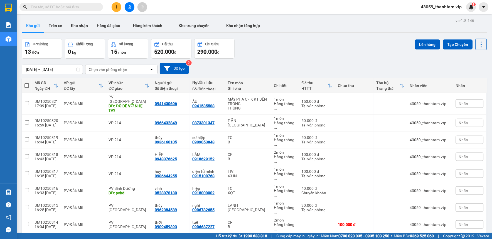
click at [352, 56] on div "Đơn hàng 13 đơn Khối lượng 0 kg Số lượng 15 món Đã thu 520.000 đ Chưa thu 290.0…" at bounding box center [254, 49] width 465 height 20
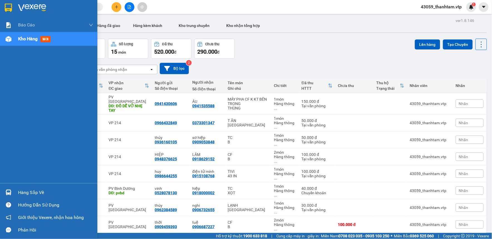
click at [5, 9] on img at bounding box center [8, 8] width 7 height 8
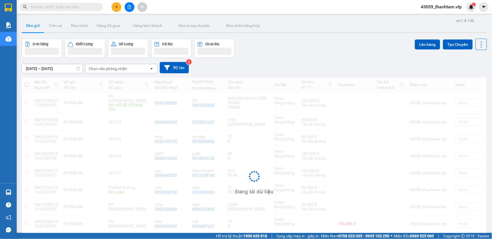
click at [292, 66] on div "[DATE] – [DATE] Press the down arrow key to interact with the calendar and sele…" at bounding box center [254, 67] width 465 height 11
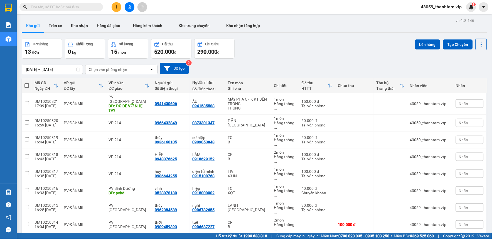
click at [299, 63] on div "[DATE] – [DATE] Press the down arrow key to interact with the calendar and sele…" at bounding box center [254, 68] width 465 height 11
click at [298, 59] on div "[DATE] – [DATE] Press the down arrow key to interact with the calendar and sele…" at bounding box center [254, 69] width 465 height 20
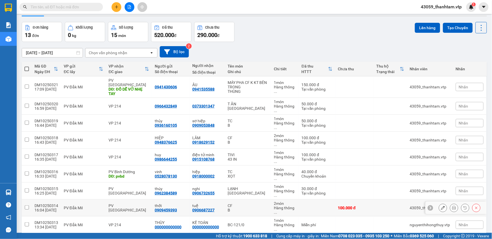
scroll to position [26, 0]
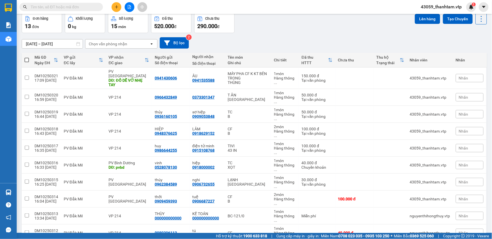
click at [465, 193] on span "100 / trang" at bounding box center [461, 195] width 20 height 6
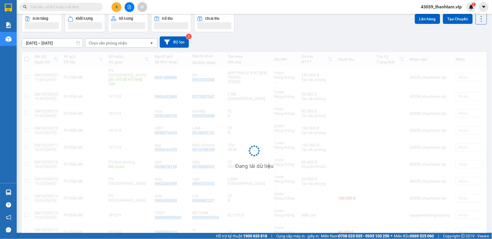
click at [372, 223] on div "ver 1.8.146 Kho gửi Trên xe Kho nhận Hàng đã giao Hàng kèm khách Kho trung chuy…" at bounding box center [254, 126] width 470 height 270
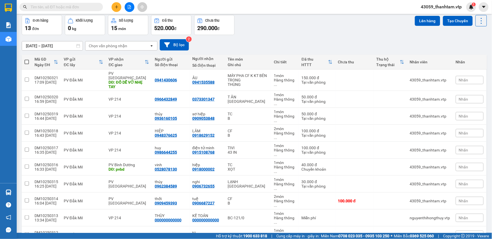
scroll to position [0, 0]
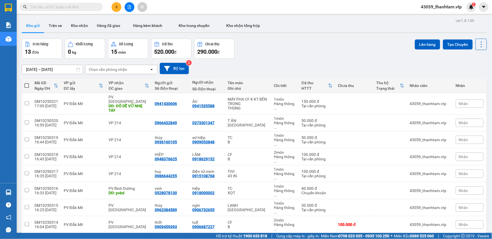
click at [315, 62] on div "[DATE] – [DATE] Press the down arrow key to interact with the calendar and sele…" at bounding box center [254, 69] width 465 height 20
click at [319, 61] on div "[DATE] – [DATE] Press the down arrow key to interact with the calendar and sele…" at bounding box center [254, 69] width 465 height 20
click at [325, 60] on div "[DATE] – [DATE] Press the down arrow key to interact with the calendar and sele…" at bounding box center [254, 69] width 465 height 20
click at [323, 59] on div "[DATE] – [DATE] Press the down arrow key to interact with the calendar and sele…" at bounding box center [254, 69] width 465 height 20
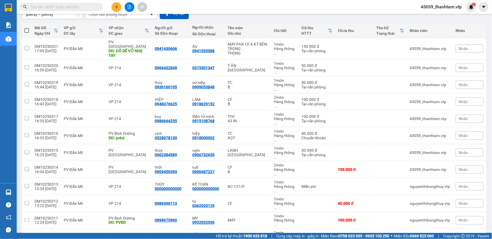
click at [78, 3] on span at bounding box center [60, 7] width 83 height 8
click at [113, 7] on button at bounding box center [117, 7] width 10 height 10
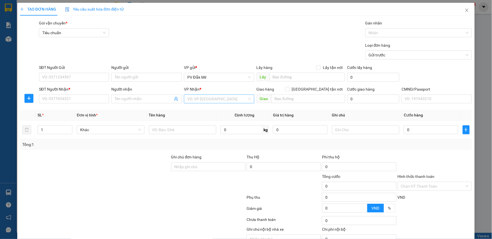
click at [229, 101] on input "search" at bounding box center [217, 99] width 60 height 8
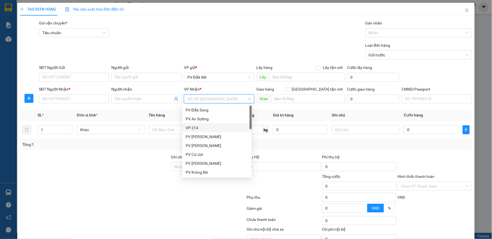
click at [199, 129] on div "VP 214" at bounding box center [217, 128] width 63 height 6
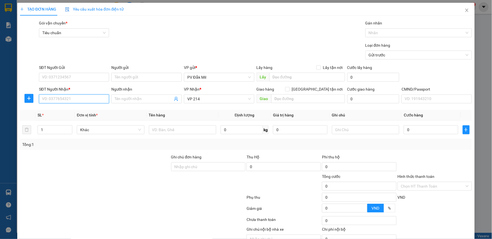
click at [70, 98] on input "SĐT Người Nhận *" at bounding box center [74, 99] width 70 height 9
type input "0911893333"
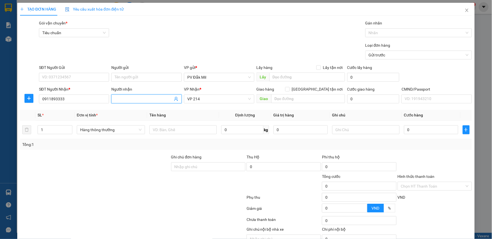
click at [137, 100] on input "Người nhận" at bounding box center [144, 99] width 58 height 6
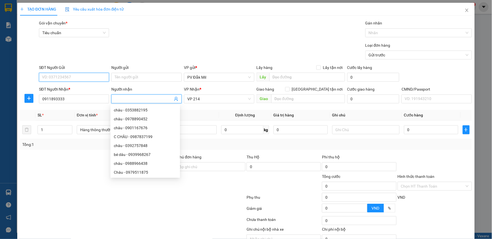
click at [82, 80] on input "SĐT Người Gửi" at bounding box center [74, 77] width 70 height 9
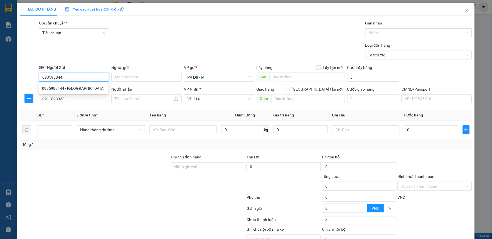
type input "0935988444"
click at [81, 86] on div "0935988444 - [GEOGRAPHIC_DATA]" at bounding box center [73, 88] width 63 height 6
type input "hoàng hà"
type input "0935988444"
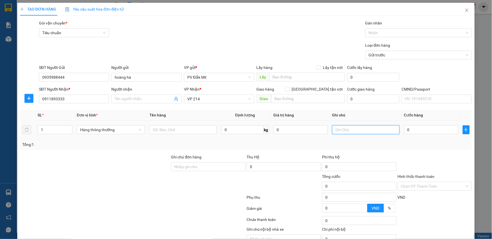
click at [366, 133] on input "text" at bounding box center [365, 129] width 67 height 9
type input "H"
click at [419, 127] on input "0" at bounding box center [431, 129] width 54 height 9
type input "5"
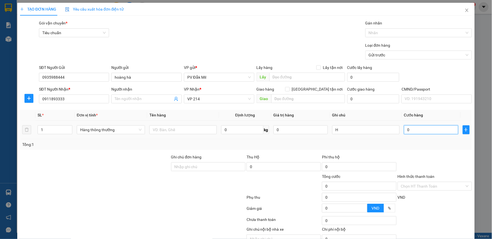
type input "5"
type input "50"
type input "500"
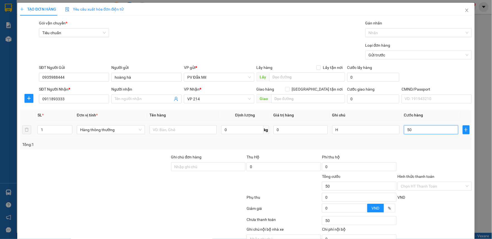
type input "500"
type input "5.000"
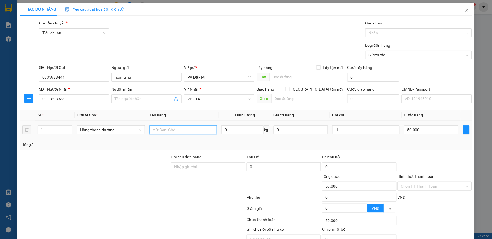
click at [170, 134] on input "text" at bounding box center [182, 129] width 67 height 9
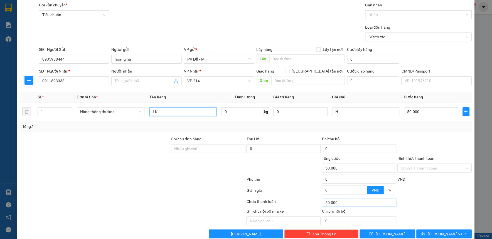
scroll to position [28, 0]
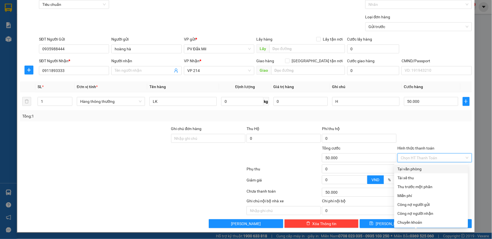
click at [420, 159] on input "Hình thức thanh toán" at bounding box center [433, 158] width 64 height 8
click at [422, 170] on div "Tại văn phòng" at bounding box center [430, 169] width 67 height 6
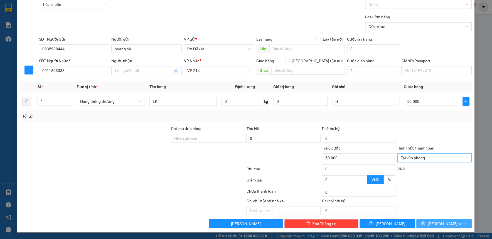
click at [442, 226] on span "[PERSON_NAME] và In" at bounding box center [447, 224] width 39 height 6
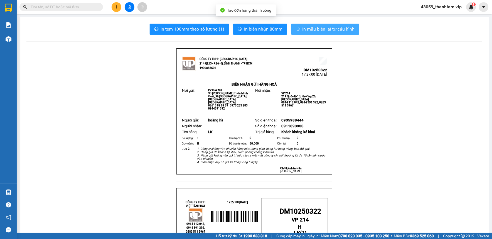
click at [341, 28] on span "In mẫu biên lai tự cấu hình" at bounding box center [328, 29] width 52 height 7
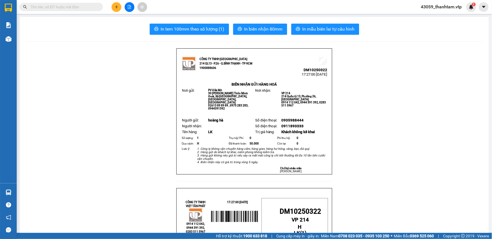
click at [115, 8] on icon "plus" at bounding box center [117, 7] width 4 height 4
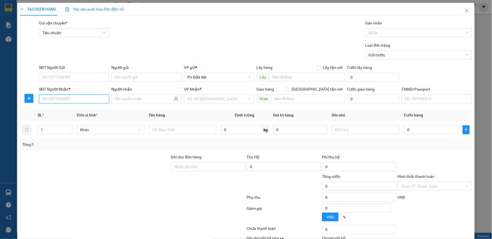
click at [71, 100] on input "SĐT Người Nhận *" at bounding box center [74, 99] width 70 height 9
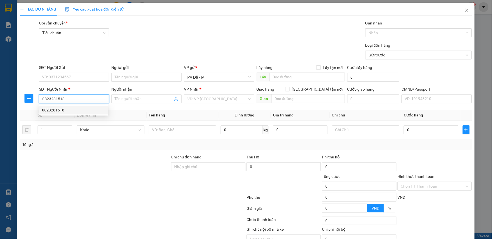
click at [75, 113] on div "0823281518" at bounding box center [73, 110] width 63 height 6
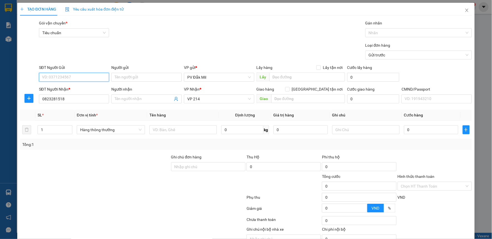
click at [82, 74] on input "SĐT Người Gửi" at bounding box center [74, 77] width 70 height 9
click at [93, 88] on div "0935988444 - [GEOGRAPHIC_DATA]" at bounding box center [73, 88] width 63 height 6
click at [173, 127] on input "text" at bounding box center [182, 129] width 67 height 9
click at [358, 131] on input "text" at bounding box center [365, 129] width 67 height 9
click at [420, 130] on input "0" at bounding box center [431, 129] width 54 height 9
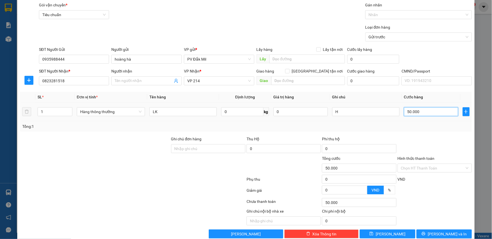
scroll to position [28, 0]
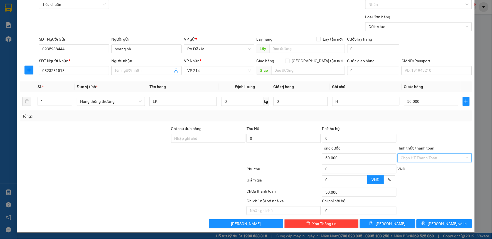
click at [411, 159] on input "Hình thức thanh toán" at bounding box center [433, 158] width 64 height 8
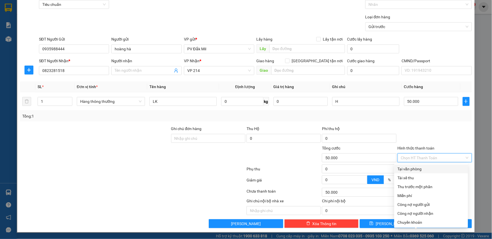
click at [416, 171] on div "Tại văn phòng" at bounding box center [430, 169] width 67 height 6
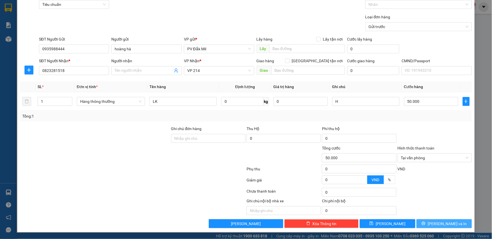
click at [425, 223] on icon "printer" at bounding box center [423, 224] width 4 height 4
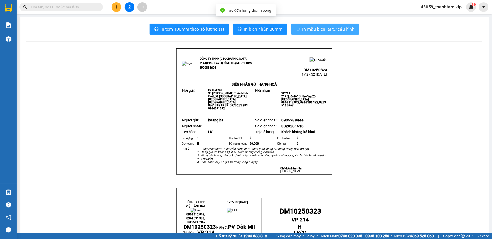
click at [343, 31] on span "In mẫu biên lai tự cấu hình" at bounding box center [328, 29] width 52 height 7
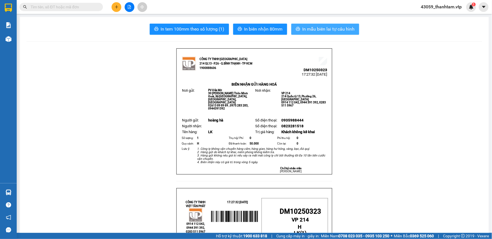
click at [299, 29] on button "In mẫu biên lai tự cấu hình" at bounding box center [325, 29] width 68 height 11
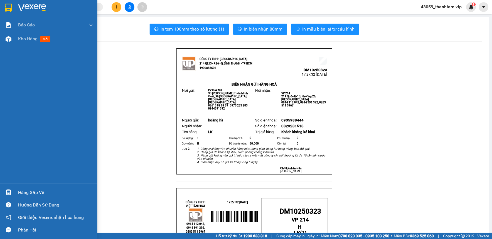
click at [7, 8] on img at bounding box center [8, 8] width 7 height 8
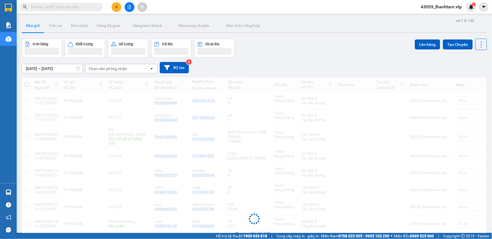
click at [277, 62] on div "[DATE] – [DATE] Press the down arrow key to interact with the calendar and sele…" at bounding box center [254, 68] width 465 height 20
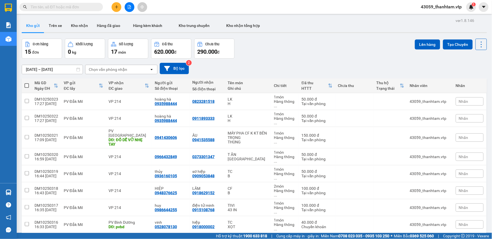
click at [277, 62] on div "[DATE] – [DATE] Press the down arrow key to interact with the calendar and sele…" at bounding box center [254, 69] width 465 height 20
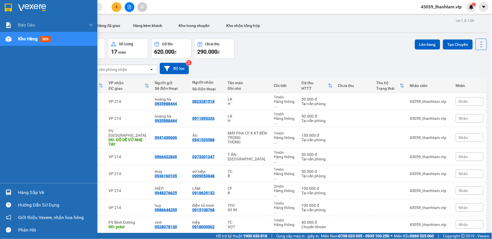
click at [9, 10] on img at bounding box center [8, 8] width 7 height 8
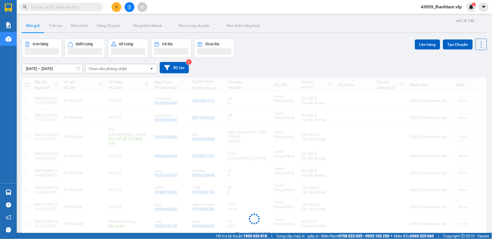
click at [270, 54] on div "Đơn hàng Khối lượng Số lượng Đã thu Chưa thu Lên hàng Tạo Chuyến" at bounding box center [254, 48] width 465 height 19
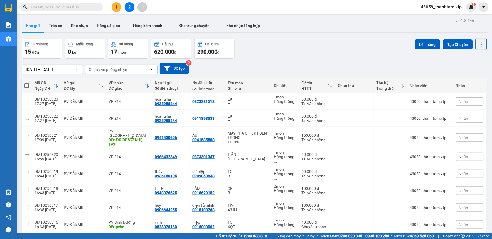
click at [272, 59] on div "[DATE] – [DATE] Press the down arrow key to interact with the calendar and sele…" at bounding box center [254, 69] width 465 height 20
click at [274, 59] on div "[DATE] – [DATE] Press the down arrow key to interact with the calendar and sele…" at bounding box center [254, 69] width 465 height 20
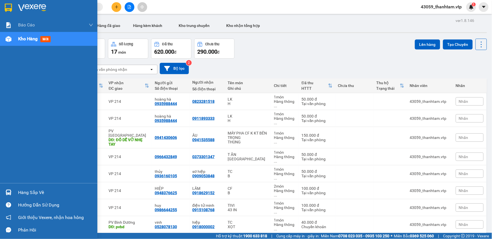
click at [10, 10] on img at bounding box center [8, 8] width 7 height 8
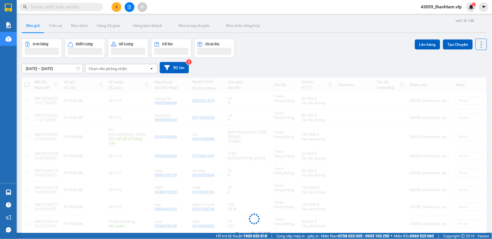
click at [323, 58] on div "[DATE] – [DATE] Press the down arrow key to interact with the calendar and sele…" at bounding box center [254, 68] width 465 height 20
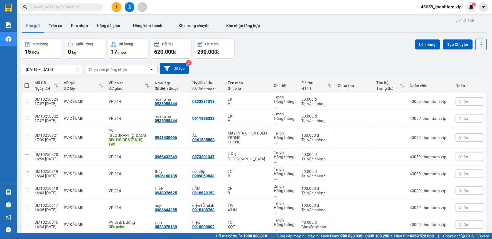
click at [327, 49] on div "Đơn hàng 15 đơn Khối lượng 0 kg Số lượng 17 món Đã thu 620.000 đ Chưa thu 290.0…" at bounding box center [254, 49] width 465 height 20
click at [486, 143] on main "ver 1.8.146 Kho gửi Trên xe Kho nhận Hàng đã giao Hàng kèm khách Kho trung chuy…" at bounding box center [246, 116] width 492 height 233
click at [359, 48] on div "Đơn hàng 15 đơn Khối lượng 0 kg Số lượng 17 món Đã thu 620.000 đ Chưa thu 290.0…" at bounding box center [254, 49] width 465 height 20
click at [326, 53] on div "Đơn hàng 15 đơn Khối lượng 0 kg Số lượng 17 món Đã thu 620.000 đ Chưa thu 290.0…" at bounding box center [254, 49] width 465 height 20
click at [117, 7] on icon "plus" at bounding box center [116, 7] width 3 height 0
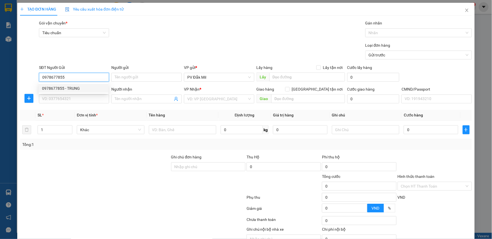
click at [84, 88] on div "0978677855 - TRUNG" at bounding box center [73, 88] width 63 height 6
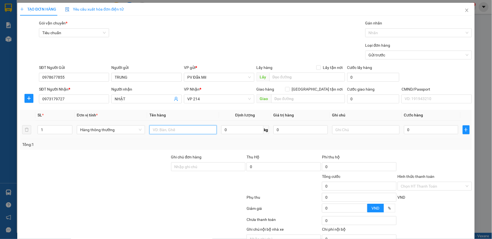
click at [170, 133] on input "text" at bounding box center [182, 129] width 67 height 9
click at [344, 130] on input "text" at bounding box center [365, 129] width 67 height 9
click at [430, 133] on input "0" at bounding box center [431, 129] width 54 height 9
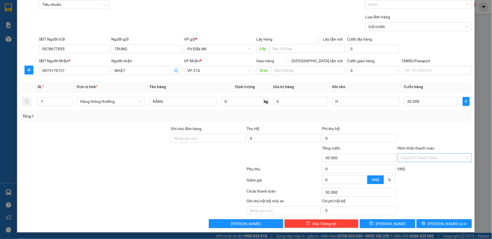
click at [424, 159] on input "Hình thức thanh toán" at bounding box center [433, 158] width 64 height 8
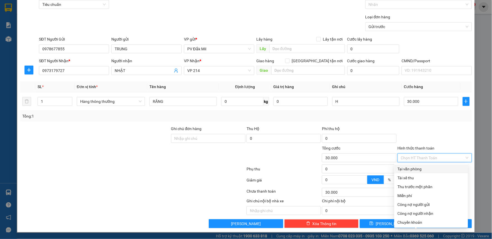
click at [417, 139] on div at bounding box center [434, 135] width 75 height 19
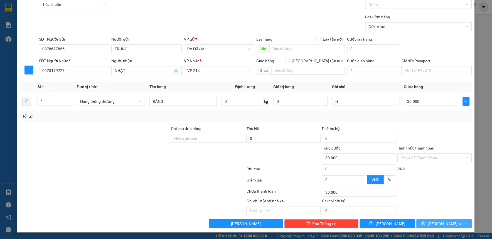
click at [425, 224] on icon "printer" at bounding box center [424, 224] width 4 height 4
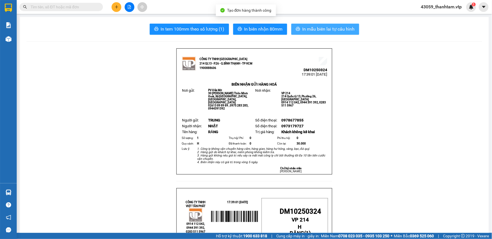
click at [316, 26] on span "In mẫu biên lai tự cấu hình" at bounding box center [328, 29] width 52 height 7
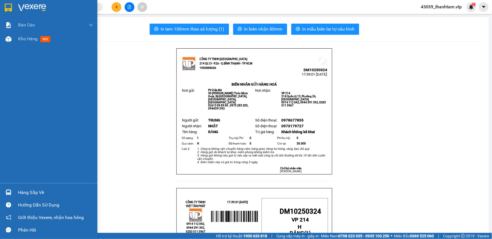
click at [9, 5] on img at bounding box center [8, 8] width 7 height 8
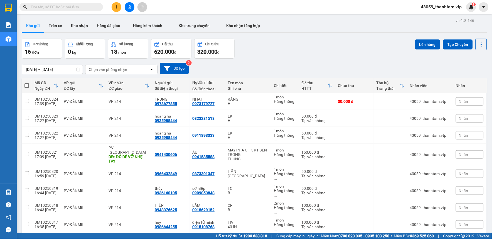
click at [312, 50] on div "Đơn hàng 16 đơn Khối lượng 0 kg Số lượng 18 món Đã thu 620.000 đ Chưa thu 320.0…" at bounding box center [254, 49] width 465 height 20
click at [310, 62] on div "[DATE] – [DATE] Press the down arrow key to interact with the calendar and sele…" at bounding box center [254, 69] width 465 height 20
click at [266, 70] on div "[DATE] – [DATE] Press the down arrow key to interact with the calendar and sele…" at bounding box center [254, 68] width 465 height 11
click at [255, 39] on div "Đơn hàng 16 đơn Khối lượng 0 kg Số lượng 18 món Đã thu 620.000 đ Chưa thu 320.0…" at bounding box center [254, 49] width 465 height 20
click at [110, 10] on div at bounding box center [129, 7] width 42 height 10
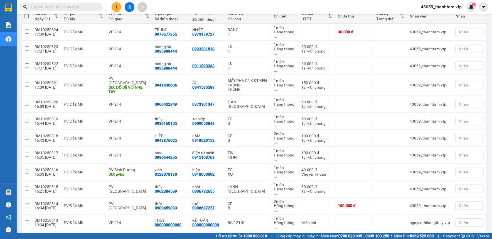
scroll to position [93, 0]
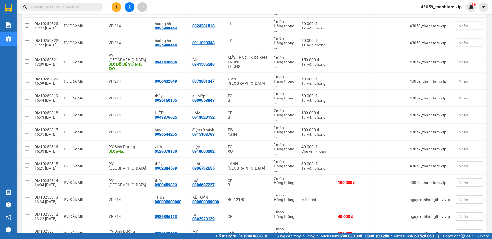
click at [112, 7] on button at bounding box center [117, 7] width 10 height 10
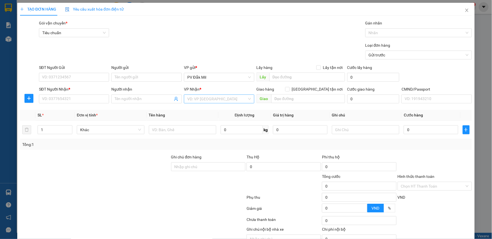
click at [219, 98] on input "search" at bounding box center [217, 99] width 60 height 8
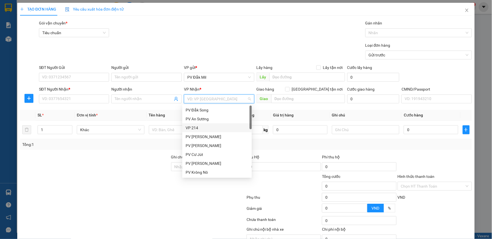
click at [203, 127] on div "VP 214" at bounding box center [217, 128] width 63 height 6
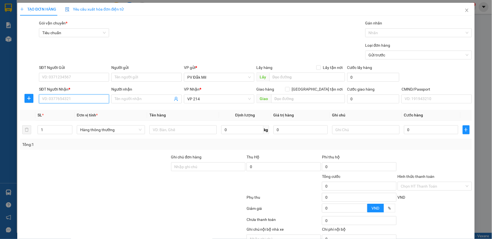
click at [65, 97] on input "SĐT Người Nhận *" at bounding box center [74, 99] width 70 height 9
click at [49, 134] on input "1" at bounding box center [55, 130] width 34 height 8
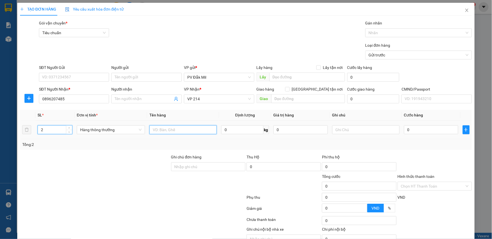
click at [189, 126] on input "text" at bounding box center [182, 129] width 67 height 9
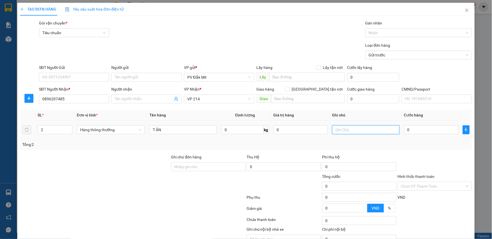
click at [337, 130] on input "text" at bounding box center [365, 129] width 67 height 9
click at [90, 78] on input "SĐT Người Gửi" at bounding box center [74, 77] width 70 height 9
click at [419, 134] on input "0" at bounding box center [431, 129] width 54 height 9
click at [429, 184] on input "Hình thức thanh toán" at bounding box center [433, 186] width 64 height 8
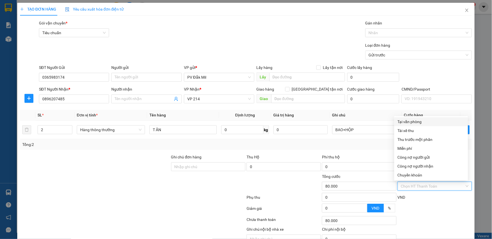
click at [402, 120] on div "Tại văn phòng" at bounding box center [430, 122] width 67 height 6
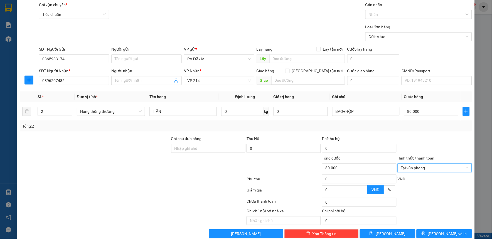
scroll to position [28, 0]
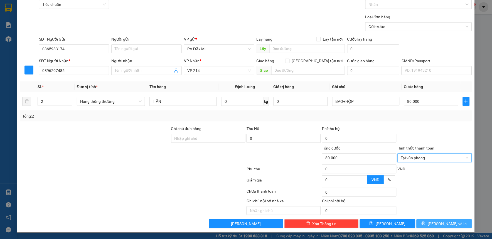
click at [440, 226] on span "[PERSON_NAME] và In" at bounding box center [447, 224] width 39 height 6
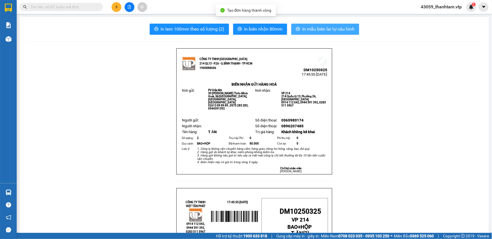
click at [307, 28] on span "In mẫu biên lai tự cấu hình" at bounding box center [328, 29] width 52 height 7
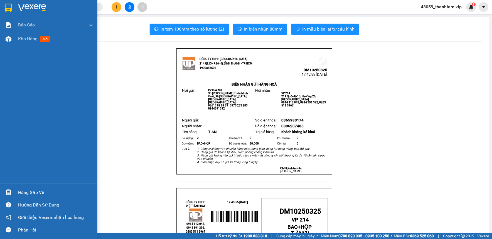
click at [9, 9] on img at bounding box center [8, 8] width 7 height 8
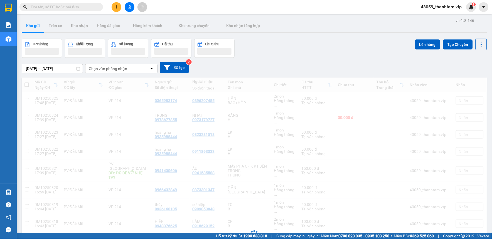
click at [274, 50] on div "Đơn hàng Khối lượng Số lượng Đã thu Chưa thu Lên hàng Tạo Chuyến" at bounding box center [254, 48] width 465 height 19
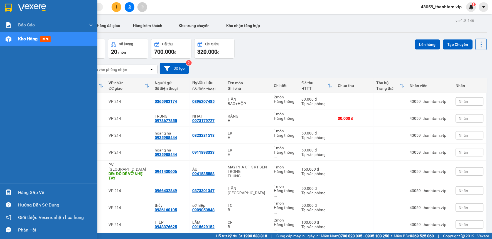
click at [8, 6] on img at bounding box center [8, 8] width 7 height 8
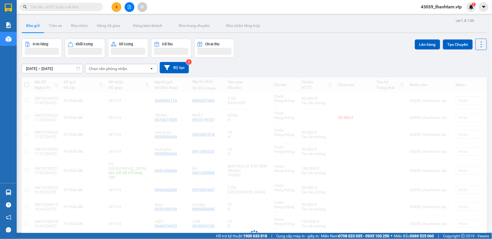
click at [300, 59] on div "[DATE] – [DATE] Press the down arrow key to interact with the calendar and sele…" at bounding box center [254, 68] width 465 height 20
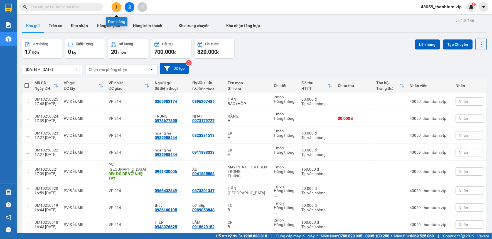
click at [117, 7] on icon "plus" at bounding box center [117, 7] width 4 height 4
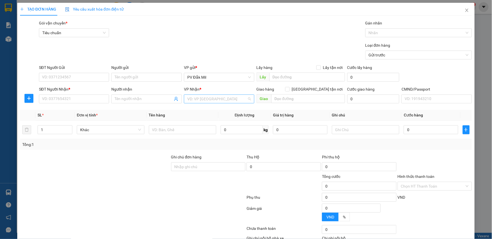
click at [208, 101] on input "search" at bounding box center [217, 99] width 60 height 8
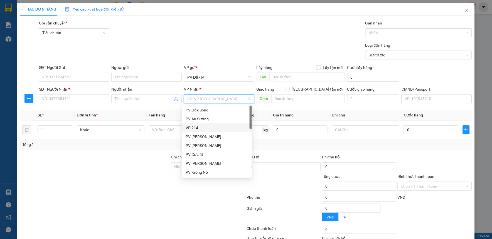
click at [204, 126] on div "VP 214" at bounding box center [217, 128] width 63 height 6
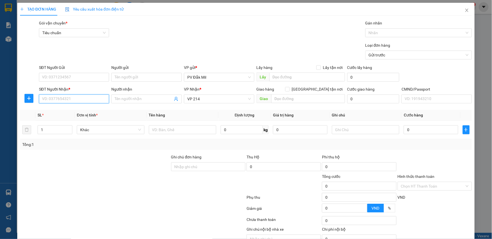
click at [67, 99] on input "SĐT Người Nhận *" at bounding box center [74, 99] width 70 height 9
click at [72, 110] on div "0842323134 - thảo" at bounding box center [73, 110] width 63 height 6
click at [76, 76] on input "SĐT Người Gửi" at bounding box center [74, 77] width 70 height 9
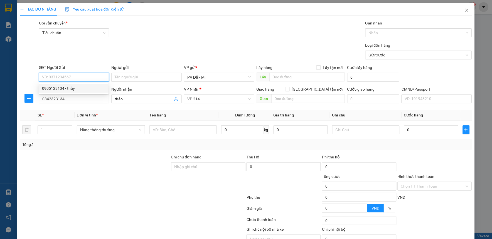
click at [78, 87] on div "0905123134 - thủy" at bounding box center [73, 88] width 63 height 6
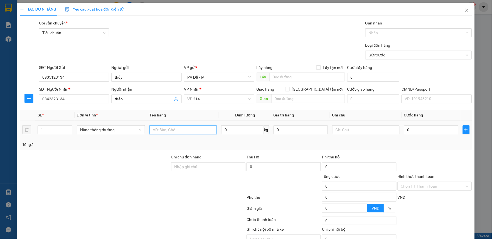
click at [174, 132] on input "text" at bounding box center [182, 129] width 67 height 9
click at [341, 130] on input "text" at bounding box center [365, 129] width 67 height 9
click at [409, 129] on input "0" at bounding box center [431, 129] width 54 height 9
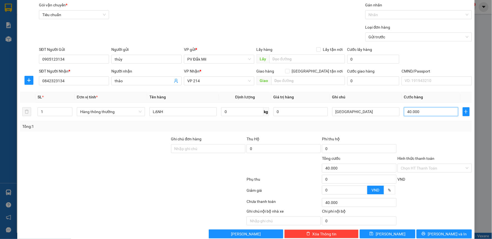
scroll to position [28, 0]
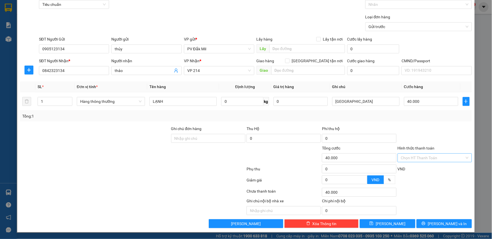
click at [428, 161] on input "Hình thức thanh toán" at bounding box center [433, 158] width 64 height 8
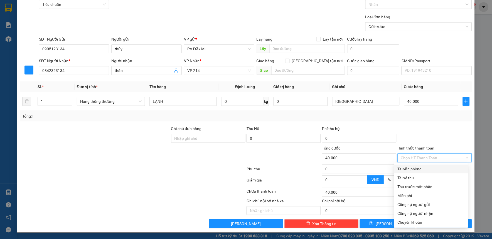
click at [421, 168] on div "Tại văn phòng" at bounding box center [430, 169] width 67 height 6
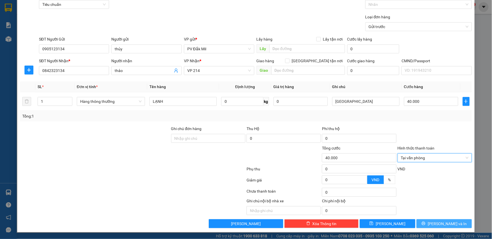
click at [439, 222] on span "[PERSON_NAME] và In" at bounding box center [447, 224] width 39 height 6
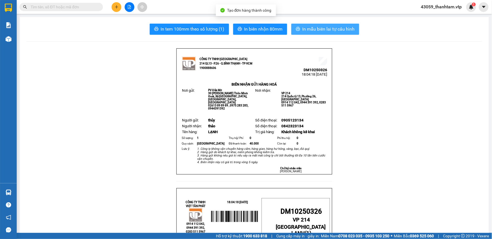
click at [326, 29] on span "In mẫu biên lai tự cấu hình" at bounding box center [328, 29] width 52 height 7
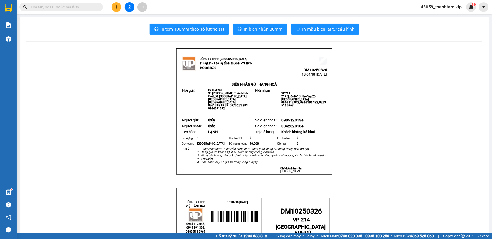
click at [72, 5] on input "text" at bounding box center [64, 7] width 66 height 6
paste input "0358033550"
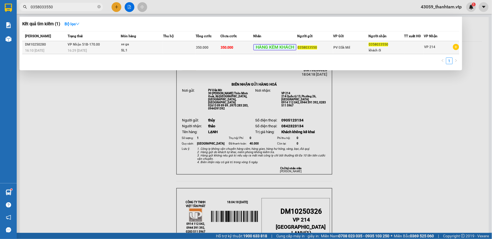
click at [131, 47] on div "xe ga" at bounding box center [142, 44] width 42 height 6
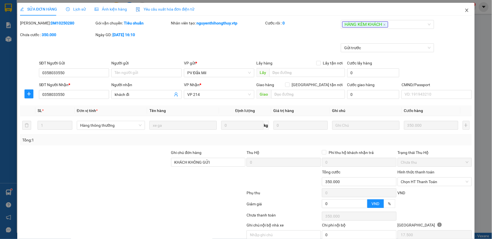
click at [465, 11] on icon "close" at bounding box center [467, 10] width 4 height 4
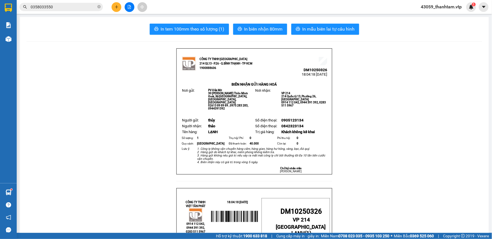
click at [75, 9] on input "0358033550" at bounding box center [64, 7] width 66 height 6
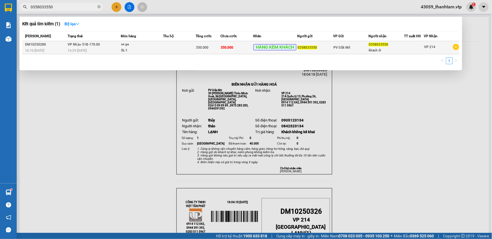
click at [455, 46] on icon "plus-circle" at bounding box center [456, 47] width 6 height 6
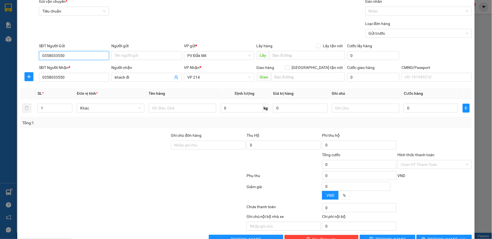
scroll to position [37, 0]
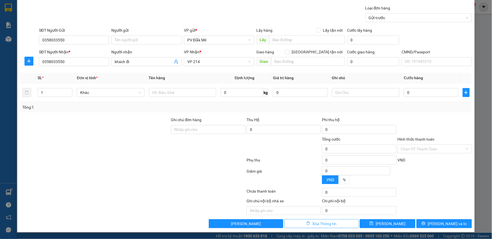
click at [326, 225] on span "Xóa Thông tin" at bounding box center [324, 224] width 24 height 6
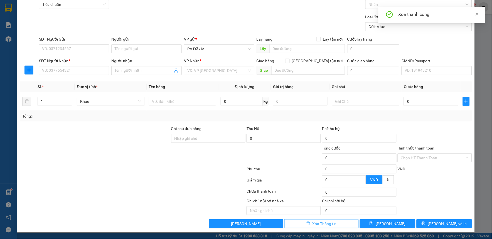
scroll to position [0, 0]
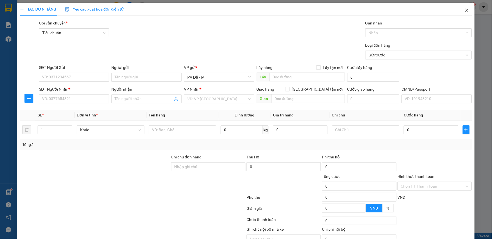
click at [465, 11] on icon "close" at bounding box center [467, 10] width 4 height 4
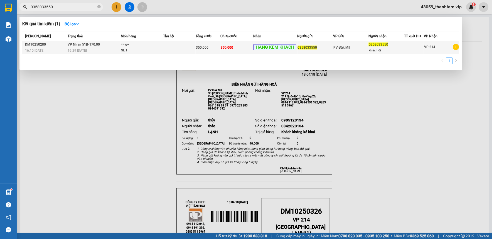
click at [456, 45] on icon "plus-circle" at bounding box center [456, 47] width 6 height 6
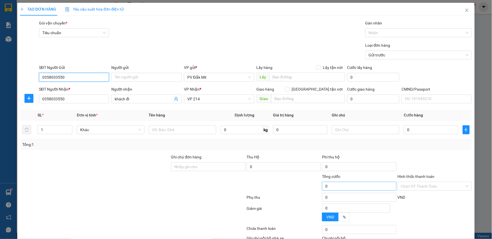
scroll to position [37, 0]
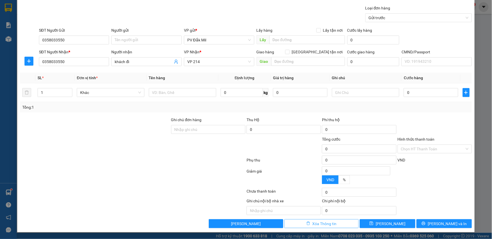
click at [330, 222] on span "Xóa Thông tin" at bounding box center [324, 224] width 24 height 6
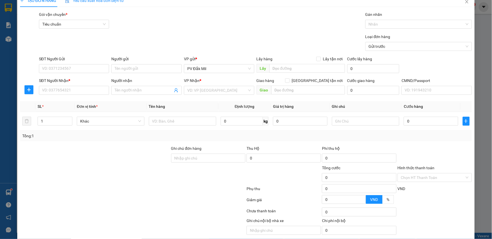
scroll to position [0, 0]
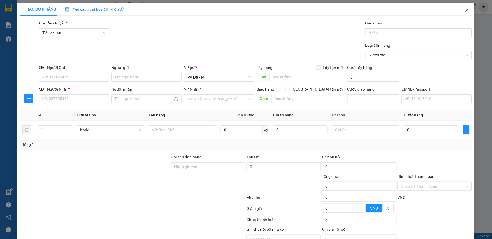
click at [465, 12] on icon "close" at bounding box center [467, 10] width 4 height 4
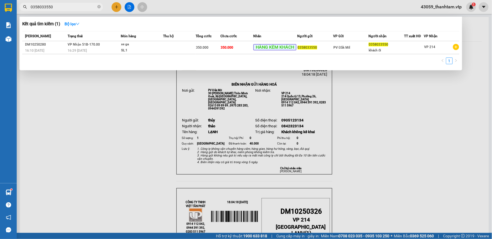
click at [415, 103] on div at bounding box center [246, 119] width 492 height 239
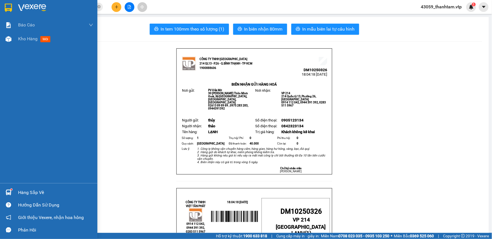
click at [6, 8] on img at bounding box center [8, 8] width 7 height 8
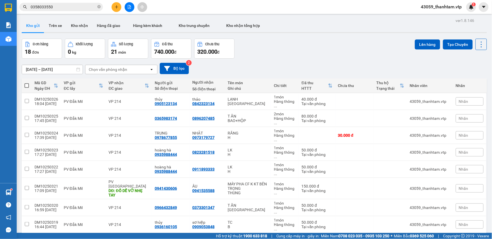
click at [26, 85] on span at bounding box center [26, 85] width 4 height 4
click at [27, 83] on input "checkbox" at bounding box center [27, 83] width 0 height 0
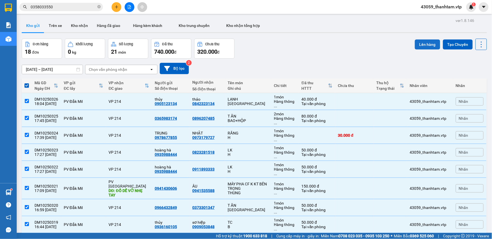
click at [418, 44] on button "Lên hàng" at bounding box center [427, 44] width 25 height 10
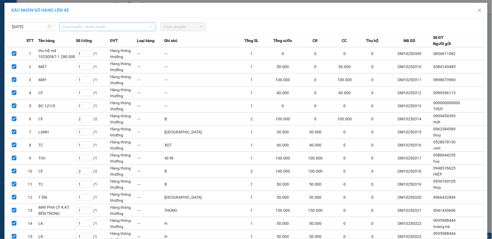
click at [112, 29] on span "Chọn tuyến - nhóm tuyến" at bounding box center [108, 27] width 90 height 8
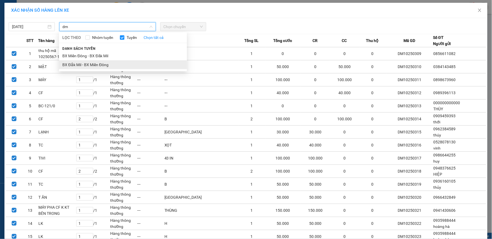
click at [143, 62] on li "BX Đắk Mil - BX Miền Đông" at bounding box center [123, 64] width 128 height 9
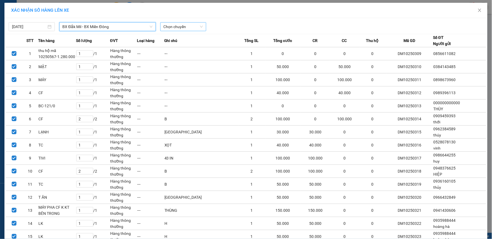
click at [181, 30] on span "Chọn chuyến" at bounding box center [183, 27] width 39 height 8
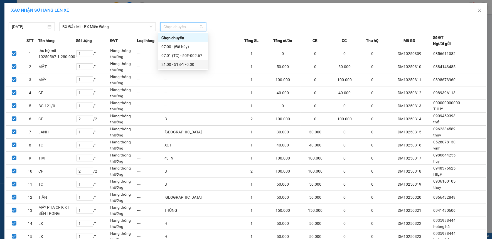
click at [183, 63] on div "21:00 - 51B-170.00" at bounding box center [182, 64] width 43 height 6
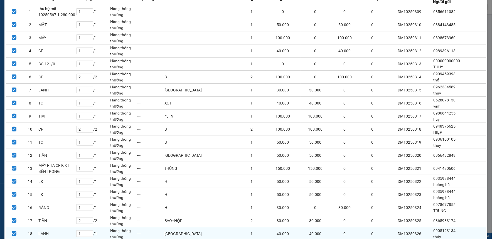
scroll to position [85, 0]
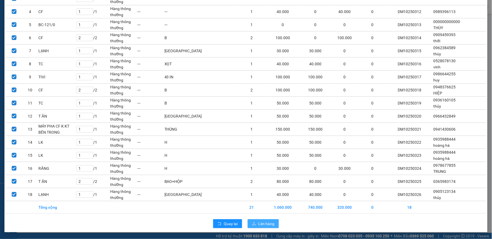
click at [261, 224] on span "Lên hàng" at bounding box center [266, 224] width 16 height 6
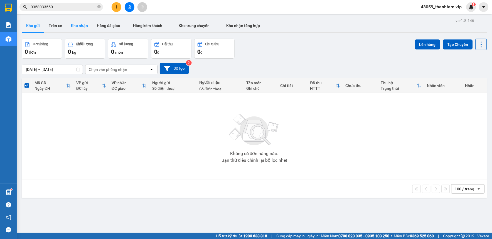
click at [76, 25] on button "Kho nhận" at bounding box center [79, 25] width 26 height 13
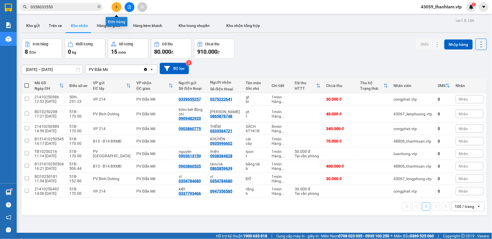
click at [120, 7] on button at bounding box center [117, 7] width 10 height 10
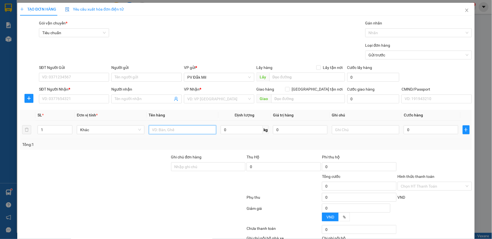
click at [166, 131] on input "text" at bounding box center [183, 129] width 68 height 9
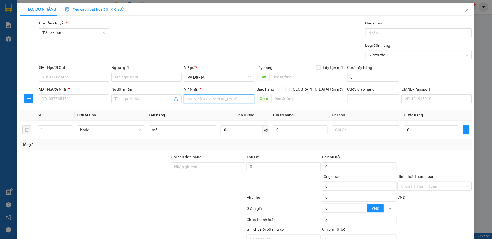
click at [232, 96] on input "search" at bounding box center [217, 99] width 60 height 8
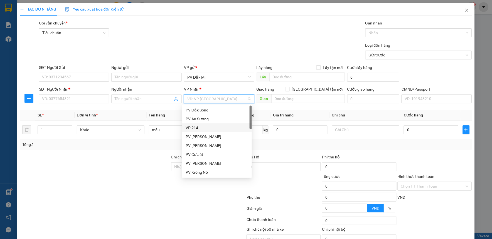
click at [207, 128] on div "VP 214" at bounding box center [217, 128] width 63 height 6
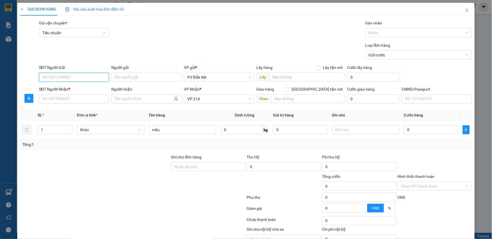
click at [76, 76] on input "SĐT Người Gửi" at bounding box center [74, 77] width 70 height 9
click at [85, 87] on div "0905435672 - [GEOGRAPHIC_DATA]" at bounding box center [73, 88] width 63 height 6
click at [81, 100] on input "SĐT Người Nhận *" at bounding box center [74, 99] width 70 height 9
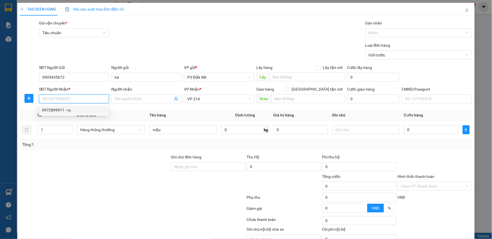
click at [81, 109] on div "0972899911 - vy" at bounding box center [73, 110] width 63 height 6
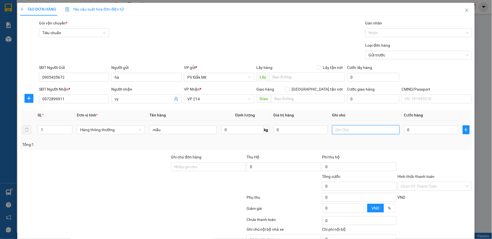
click at [340, 126] on input "text" at bounding box center [365, 129] width 67 height 9
click at [404, 131] on input "0" at bounding box center [431, 129] width 54 height 9
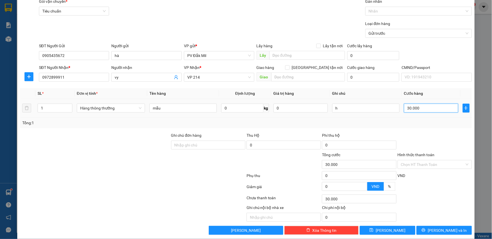
scroll to position [28, 0]
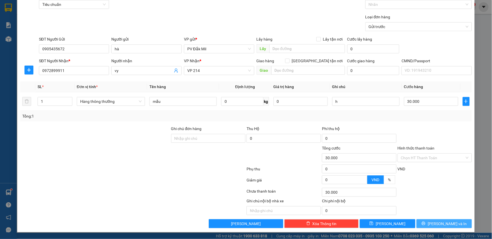
click at [457, 224] on button "[PERSON_NAME] và In" at bounding box center [444, 223] width 56 height 9
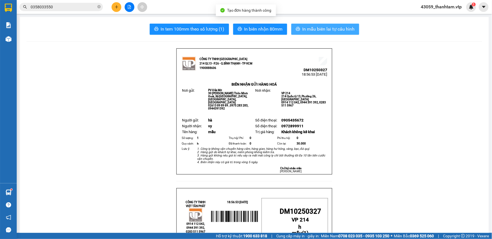
click at [296, 31] on icon "printer" at bounding box center [298, 29] width 4 height 4
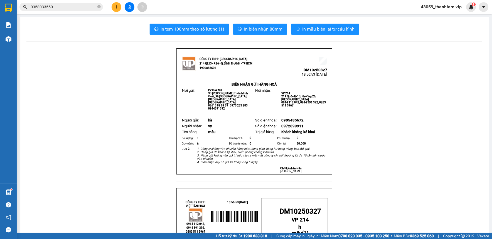
click at [353, 2] on div "Kết quả tìm kiếm ( 1 ) Bộ lọc Mã ĐH Trạng thái Món hàng Thu hộ Tổng cước Chưa c…" at bounding box center [246, 7] width 492 height 14
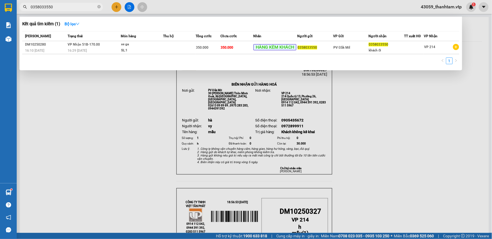
click at [87, 8] on input "0358033550" at bounding box center [64, 7] width 66 height 6
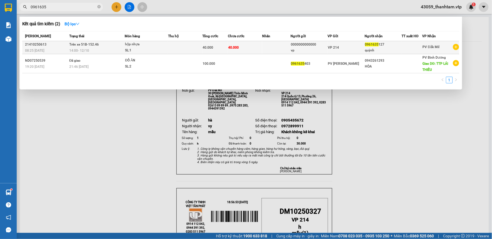
click at [157, 50] on div "SL: 1" at bounding box center [146, 51] width 42 height 6
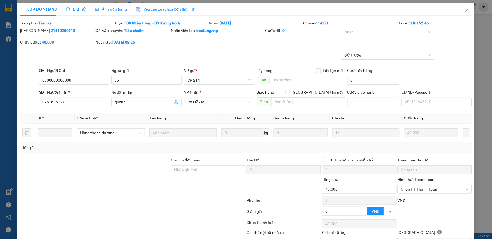
click at [72, 9] on span "Lịch sử" at bounding box center [76, 9] width 20 height 4
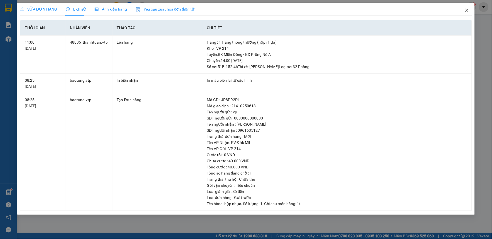
click at [468, 12] on icon "close" at bounding box center [466, 10] width 3 height 3
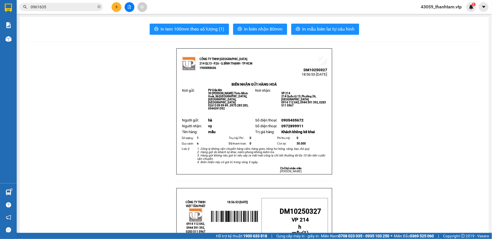
click at [115, 9] on button at bounding box center [117, 7] width 10 height 10
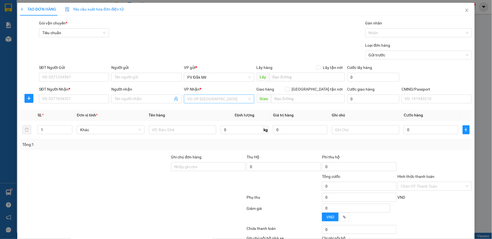
click at [203, 100] on input "search" at bounding box center [217, 99] width 60 height 8
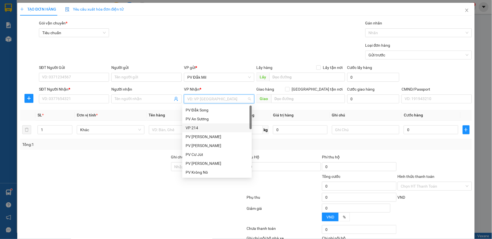
click at [202, 127] on div "VP 214" at bounding box center [217, 128] width 63 height 6
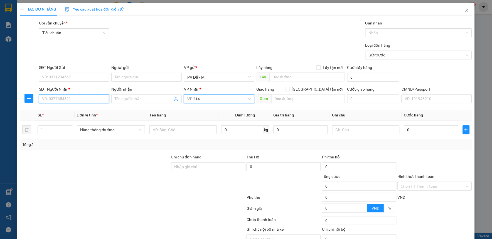
click at [90, 101] on input "SĐT Người Nhận *" at bounding box center [74, 99] width 70 height 9
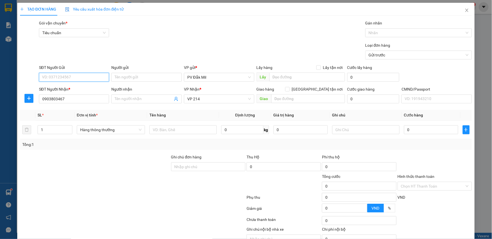
click at [85, 78] on input "SĐT Người Gửi" at bounding box center [74, 77] width 70 height 9
click at [95, 91] on div "0372239776 - diệu" at bounding box center [73, 88] width 63 height 6
click at [165, 130] on input "text" at bounding box center [182, 129] width 67 height 9
click at [341, 131] on input "text" at bounding box center [365, 129] width 67 height 9
click at [416, 123] on td "0" at bounding box center [431, 130] width 59 height 19
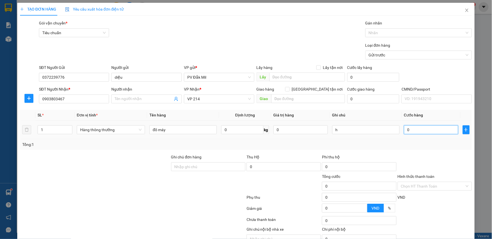
click at [417, 130] on input "0" at bounding box center [431, 129] width 54 height 9
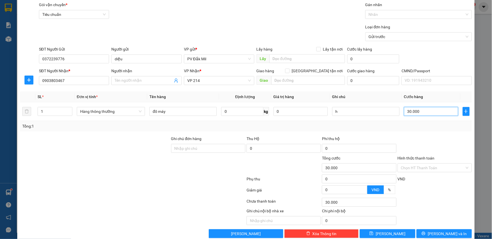
scroll to position [28, 0]
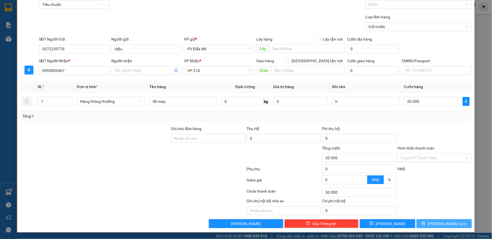
click at [441, 220] on button "[PERSON_NAME] và In" at bounding box center [444, 223] width 56 height 9
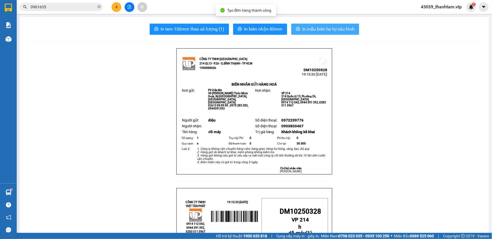
click at [332, 33] on button "In mẫu biên lai tự cấu hình" at bounding box center [325, 29] width 68 height 11
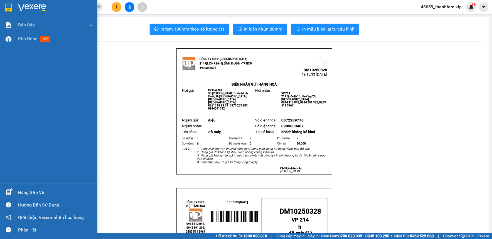
click at [9, 7] on img at bounding box center [8, 8] width 7 height 8
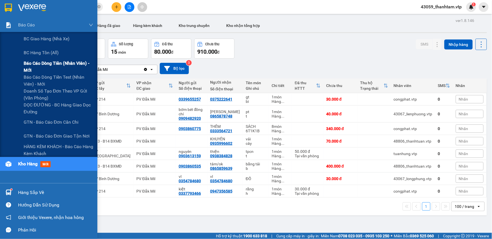
click at [40, 68] on span "Báo cáo dòng tiền (nhân viên) - mới" at bounding box center [59, 67] width 70 height 14
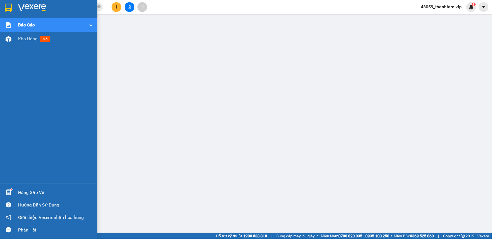
click at [11, 6] on img at bounding box center [8, 8] width 7 height 8
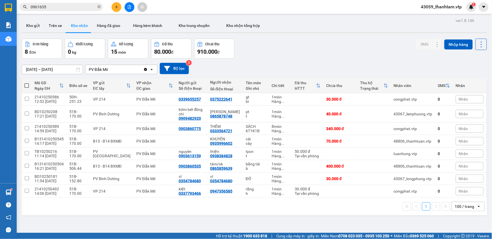
click at [338, 50] on div "Đơn hàng 8 đơn Khối lượng 0 kg Số lượng 15 món Đã thu 80.000 đ Chưa thu 910.000…" at bounding box center [254, 49] width 465 height 20
click at [129, 6] on icon "file-add" at bounding box center [129, 7] width 4 height 4
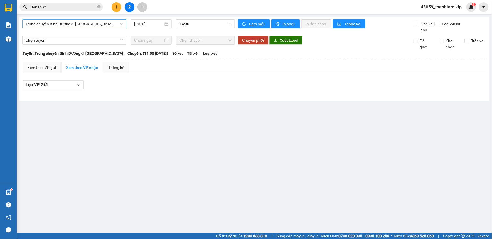
click at [90, 23] on span "Trung chuyển Bình Dương đi [GEOGRAPHIC_DATA]" at bounding box center [74, 24] width 97 height 8
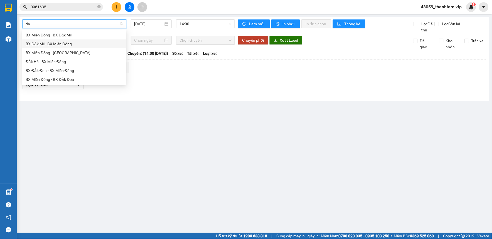
click at [47, 45] on div "BX Đắk Mil - BX Miền Đông" at bounding box center [74, 44] width 97 height 6
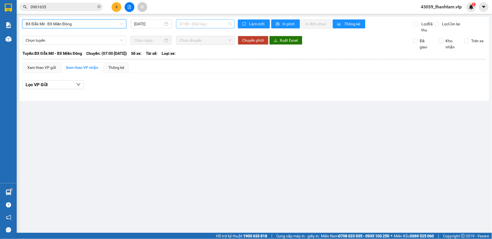
click at [215, 24] on span "07:00 - (Đã hủy)" at bounding box center [205, 24] width 52 height 8
click at [189, 61] on div "21:00 - 51B-170.00" at bounding box center [200, 62] width 43 height 6
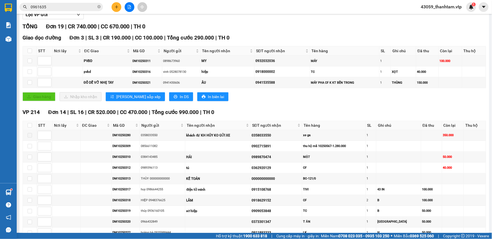
scroll to position [93, 0]
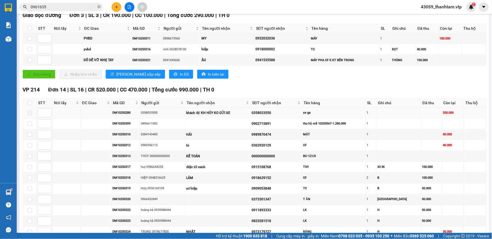
click at [31, 115] on span at bounding box center [30, 113] width 4 height 4
click at [29, 112] on span at bounding box center [30, 113] width 4 height 4
click at [250, 112] on div "khách đi/ KH HỦY KO GỬI XE" at bounding box center [217, 112] width 63 height 5
click at [29, 113] on span at bounding box center [30, 113] width 4 height 4
click at [375, 112] on div "1" at bounding box center [371, 112] width 9 height 5
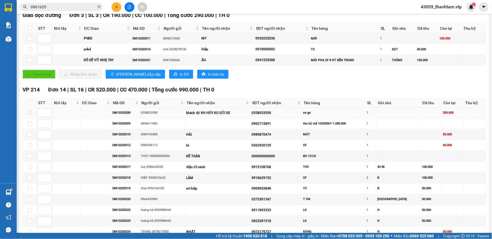
click at [225, 114] on div "khách đi/ KH HỦY KO GỬI XE" at bounding box center [217, 112] width 63 height 5
click at [106, 114] on td at bounding box center [96, 113] width 31 height 11
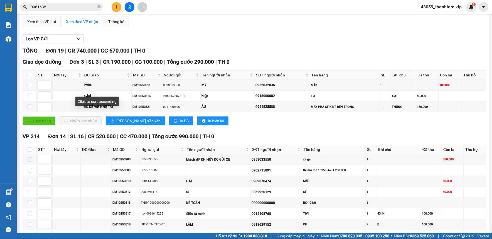
scroll to position [0, 0]
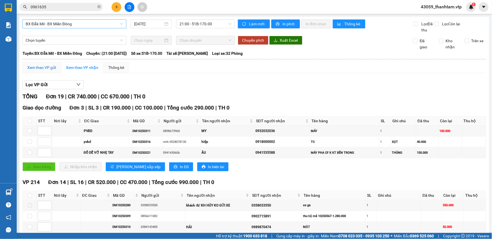
click at [45, 68] on div "Xem theo VP gửi" at bounding box center [41, 68] width 29 height 6
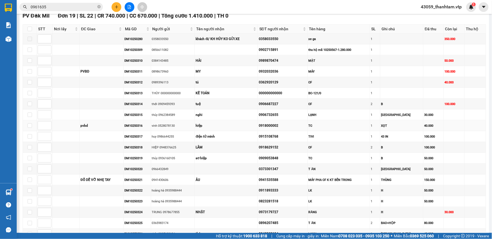
scroll to position [62, 0]
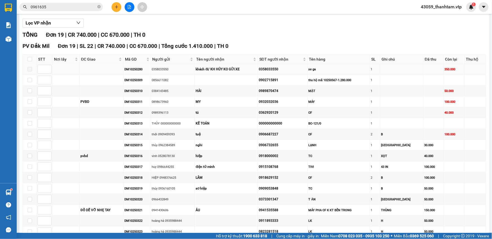
click at [29, 70] on span at bounding box center [30, 69] width 4 height 4
click at [38, 70] on input at bounding box center [44, 69] width 13 height 8
click at [67, 70] on td at bounding box center [66, 69] width 27 height 11
click at [31, 69] on span at bounding box center [30, 69] width 4 height 4
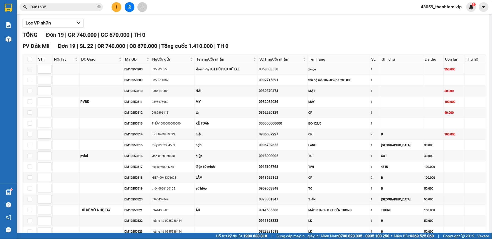
click at [30, 69] on span at bounding box center [30, 69] width 4 height 4
click at [400, 65] on td at bounding box center [401, 69] width 43 height 11
click at [450, 70] on div "350.000" at bounding box center [453, 69] width 19 height 5
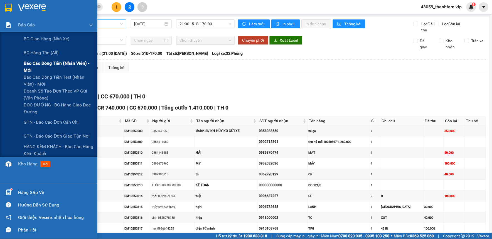
click at [62, 65] on span "Báo cáo dòng tiền (nhân viên) - mới" at bounding box center [59, 67] width 70 height 14
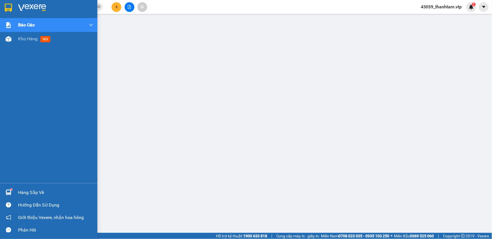
click at [10, 6] on img at bounding box center [8, 8] width 7 height 8
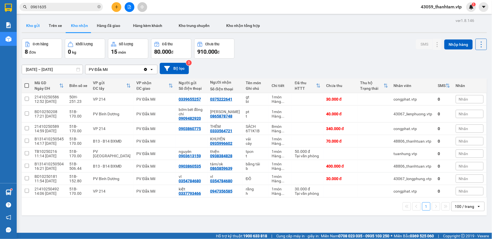
click at [30, 24] on button "Kho gửi" at bounding box center [33, 25] width 23 height 13
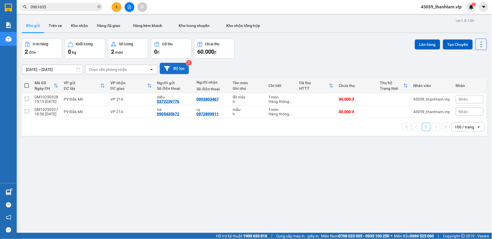
click at [174, 67] on button "Bộ lọc" at bounding box center [174, 68] width 29 height 11
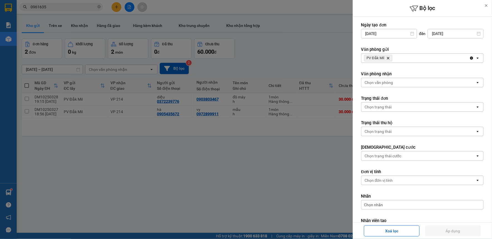
click at [201, 166] on div at bounding box center [246, 119] width 492 height 239
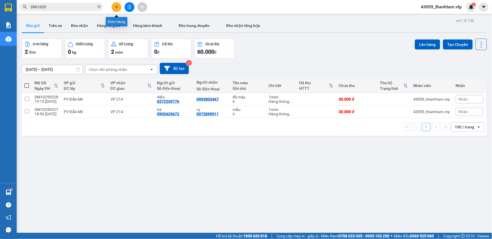
click at [115, 9] on icon "plus" at bounding box center [117, 7] width 4 height 4
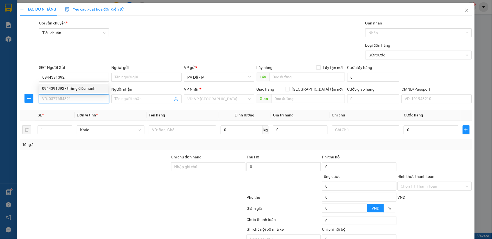
click at [82, 99] on input "SĐT Người Nhận *" at bounding box center [74, 99] width 70 height 9
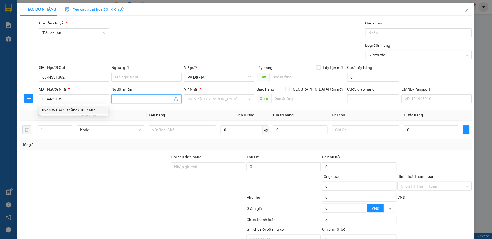
click at [123, 99] on input "Người nhận" at bounding box center [144, 99] width 58 height 6
click at [219, 101] on input "search" at bounding box center [217, 99] width 60 height 8
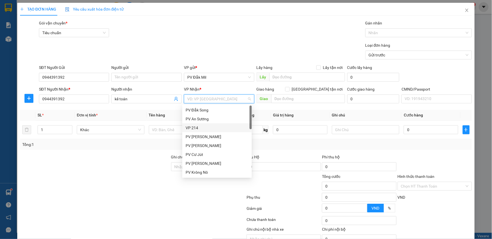
click at [196, 129] on div "VP 214" at bounding box center [217, 128] width 63 height 6
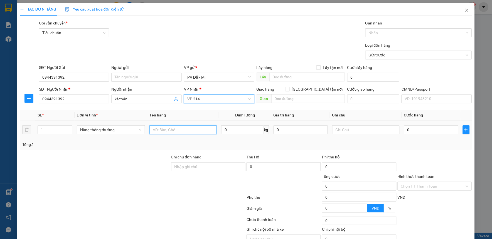
click at [167, 133] on input "text" at bounding box center [182, 129] width 67 height 9
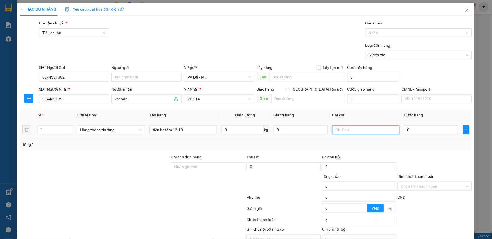
click at [362, 132] on input "text" at bounding box center [365, 129] width 67 height 9
click at [415, 187] on input "Hình thức thanh toán" at bounding box center [433, 186] width 64 height 8
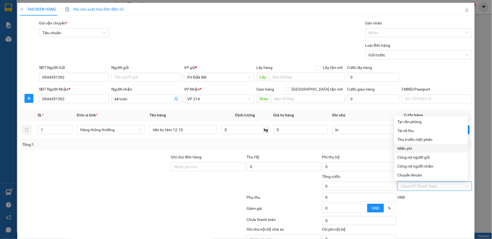
click at [409, 150] on div "Miễn phí" at bounding box center [430, 148] width 67 height 6
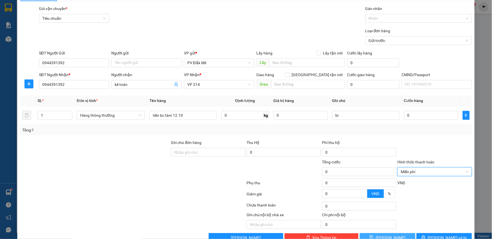
scroll to position [28, 0]
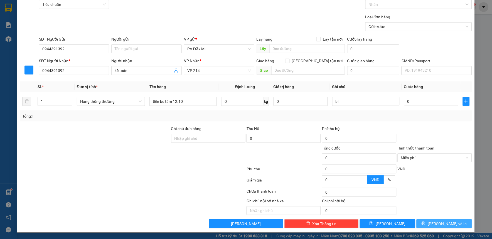
click at [435, 223] on span "[PERSON_NAME] và In" at bounding box center [447, 224] width 39 height 6
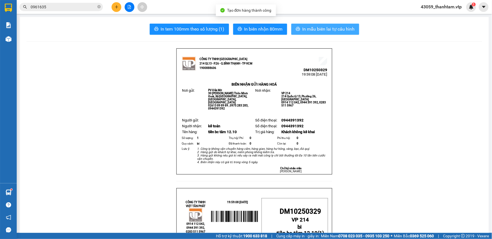
click at [335, 29] on span "In mẫu biên lai tự cấu hình" at bounding box center [328, 29] width 52 height 7
